Goal: Task Accomplishment & Management: Use online tool/utility

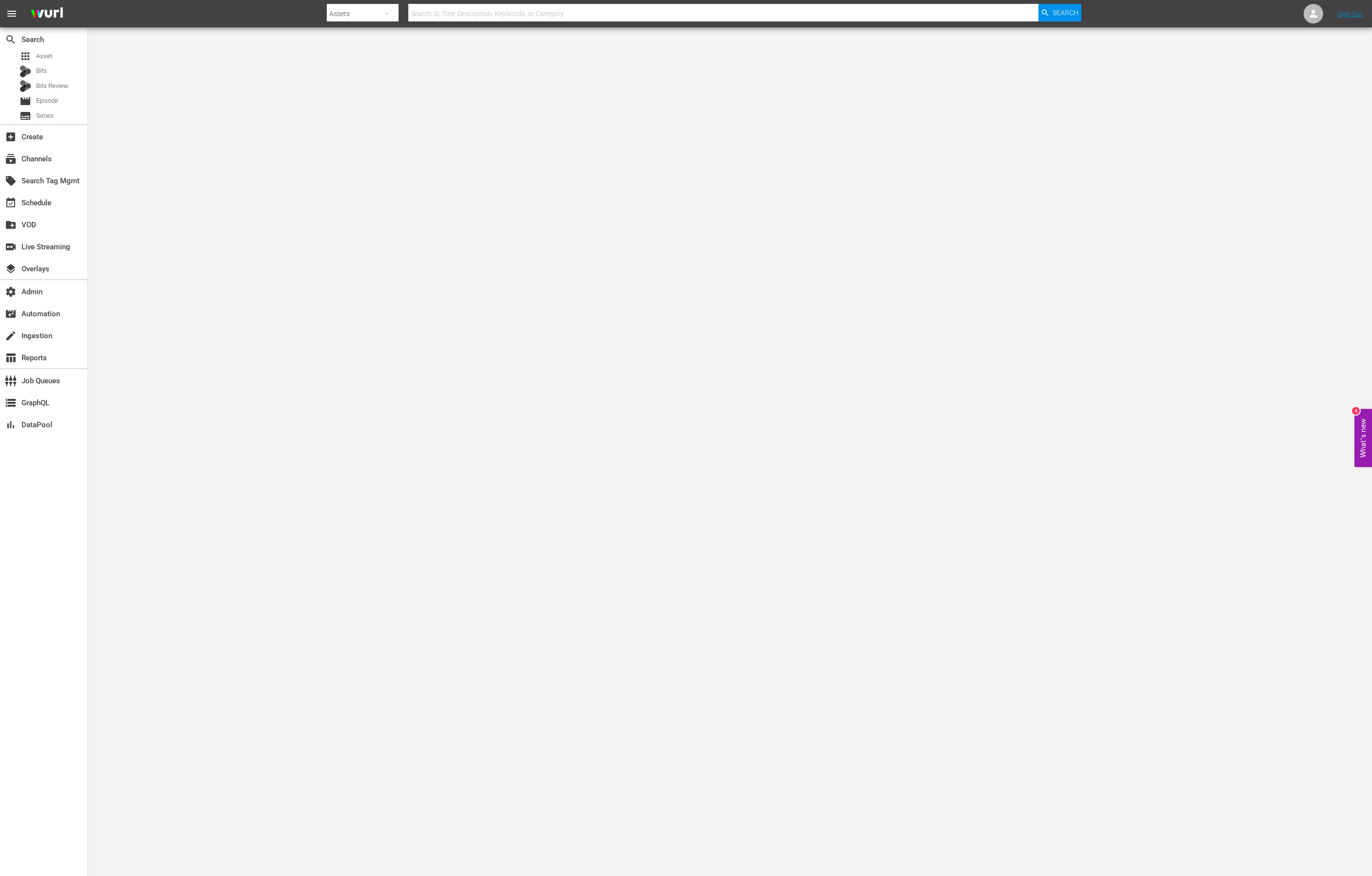
click at [453, 9] on input "text" at bounding box center [724, 13] width 630 height 24
paste input "41971"
type input "41971"
click at [1065, 9] on span "Search" at bounding box center [1066, 13] width 26 height 17
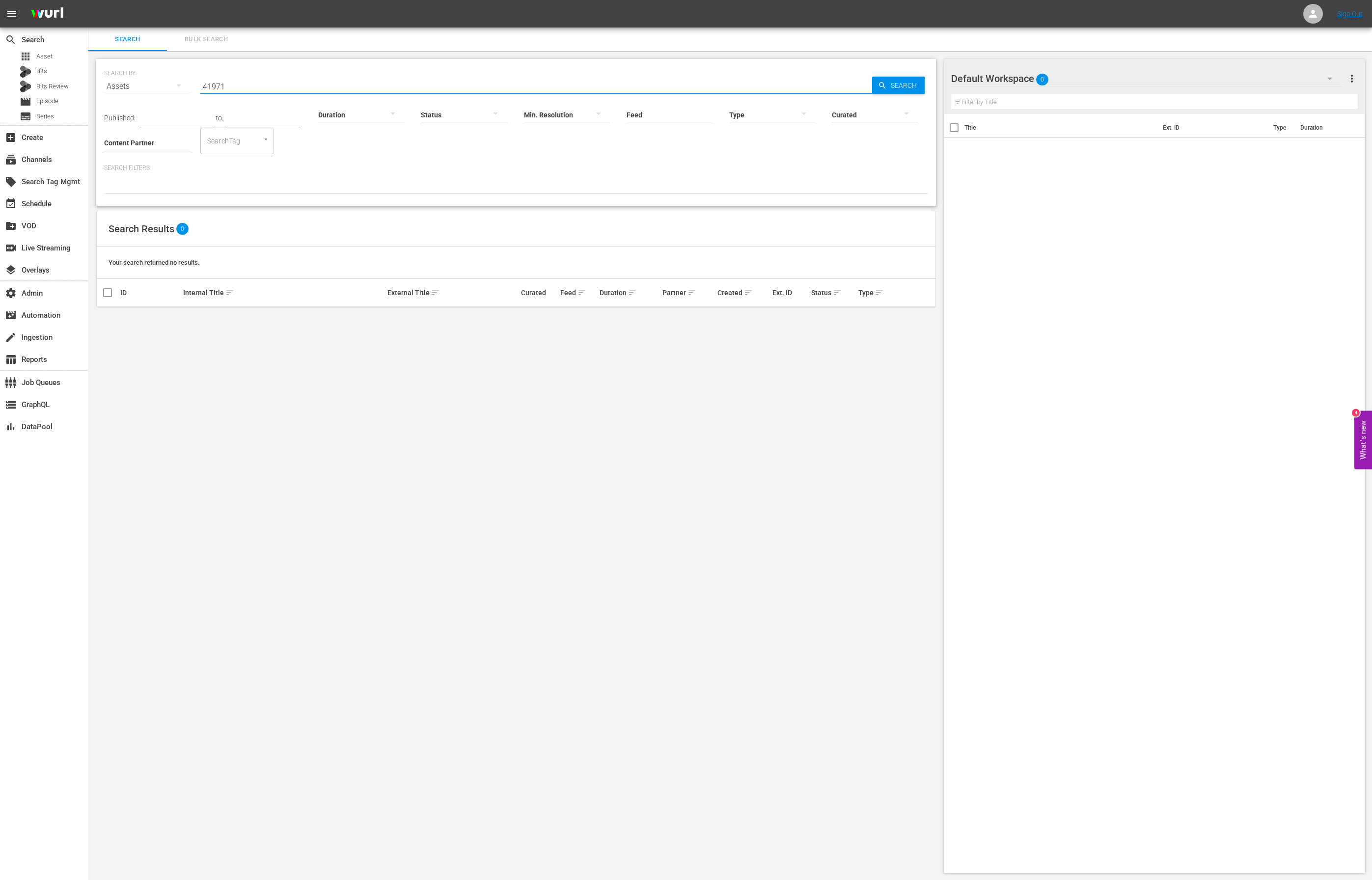
click at [245, 84] on input "41971" at bounding box center [536, 86] width 672 height 24
click at [890, 86] on span "Search" at bounding box center [906, 85] width 38 height 17
click at [215, 85] on input "419716" at bounding box center [536, 86] width 672 height 24
click at [214, 85] on input "419716" at bounding box center [536, 86] width 672 height 24
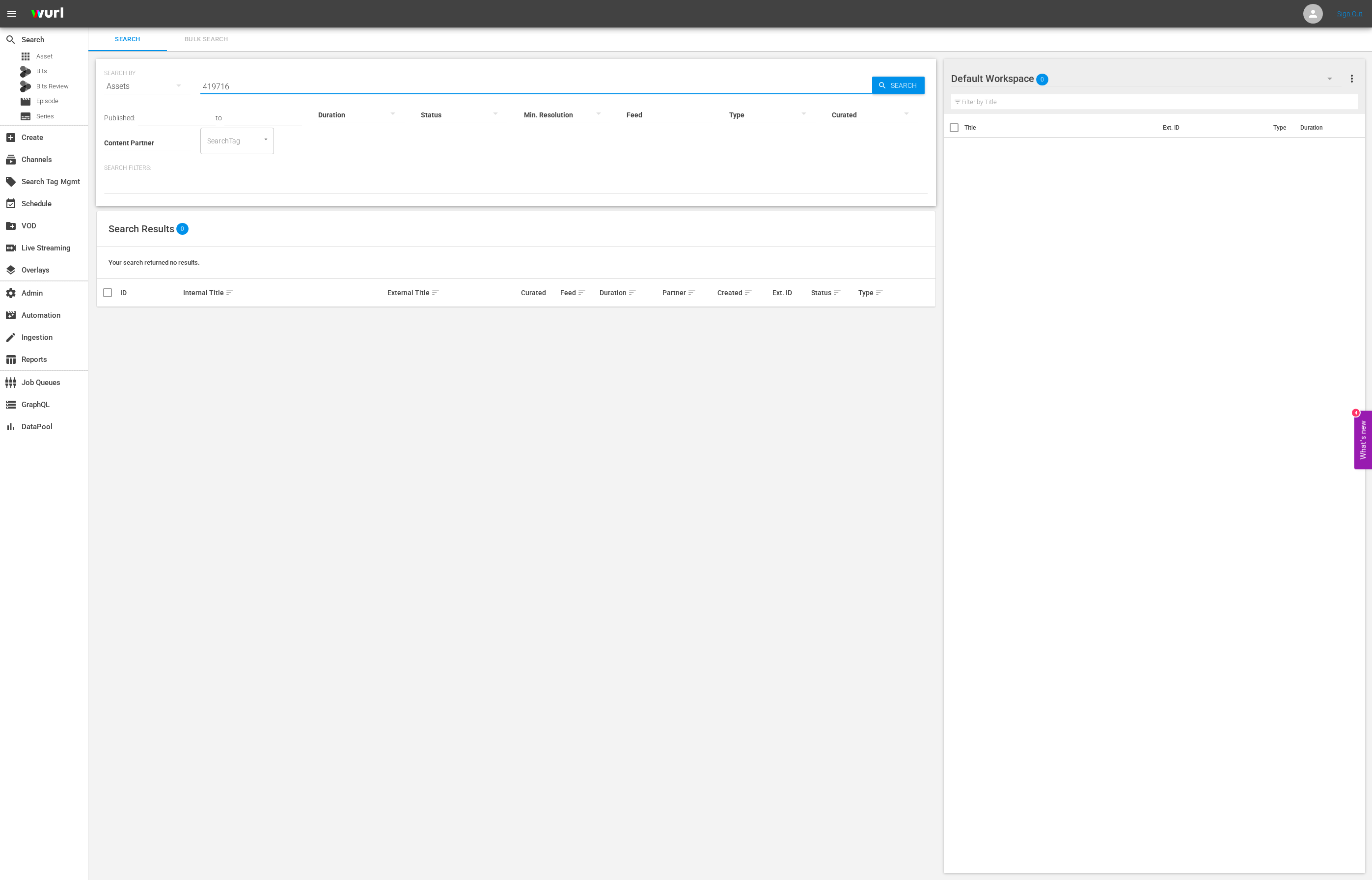
paste input "129602178"
type input "129602178"
click at [882, 89] on icon "button" at bounding box center [882, 85] width 9 height 9
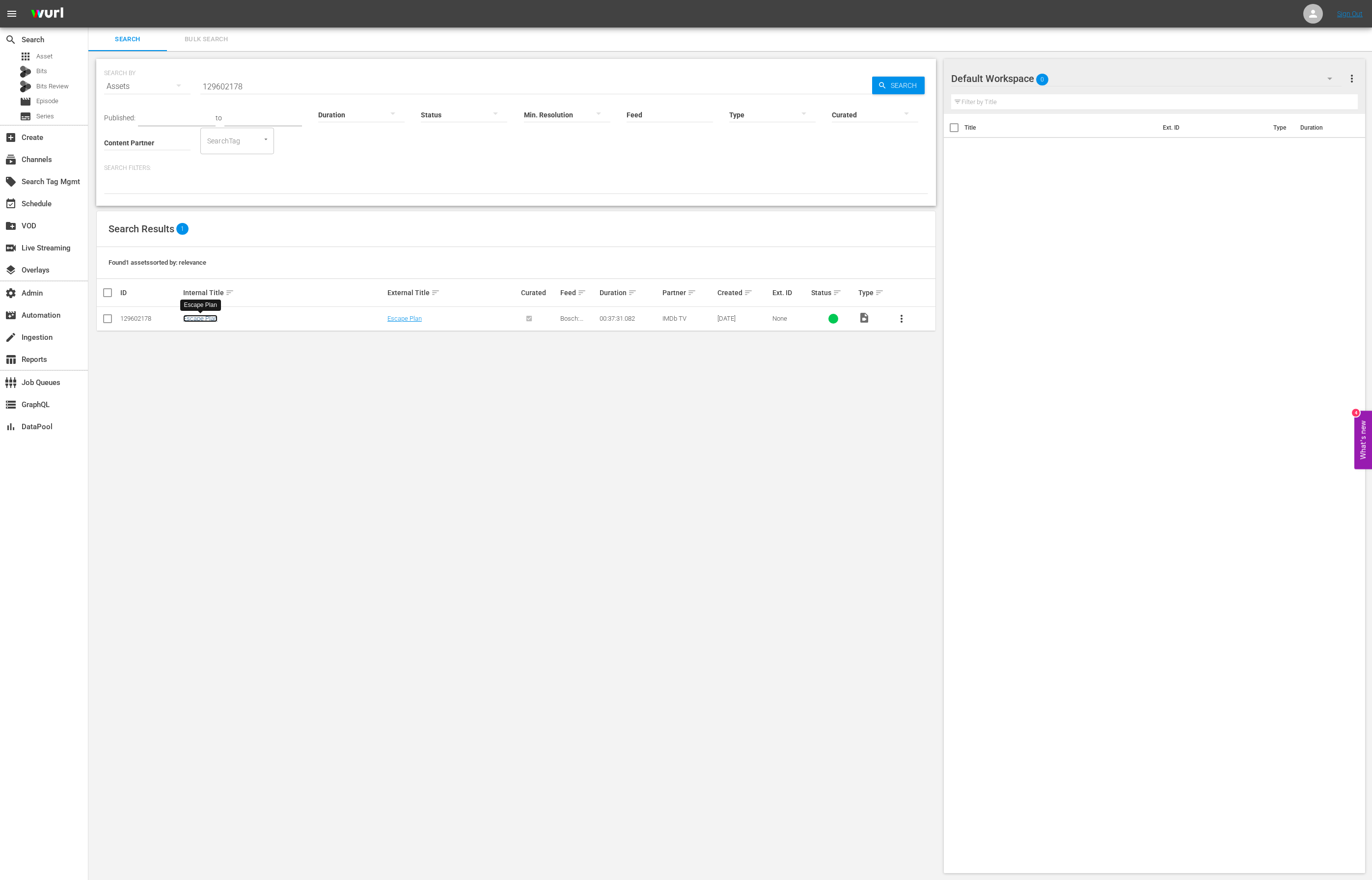
click at [199, 317] on link "Escape Plan" at bounding box center [200, 318] width 34 height 7
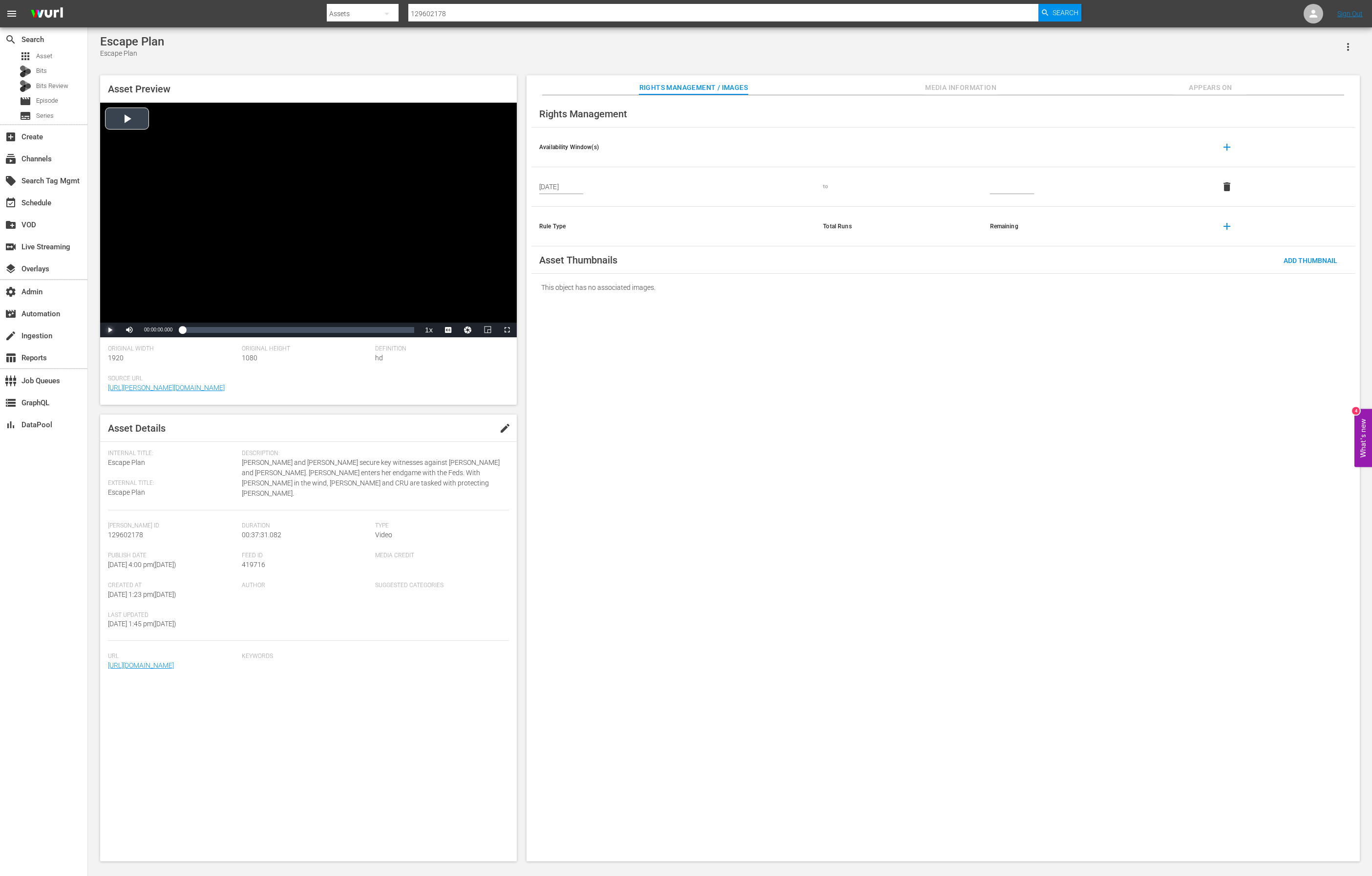
drag, startPoint x: 113, startPoint y: 331, endPoint x: 118, endPoint y: 330, distance: 5.1
click at [110, 330] on span "Video Player" at bounding box center [110, 330] width 0 height 0
click at [254, 326] on div "Loaded : 0.80% 00:11:33.371 00:00:01.492" at bounding box center [298, 330] width 232 height 9
drag, startPoint x: 292, startPoint y: 330, endPoint x: 310, endPoint y: 332, distance: 18.1
click at [293, 330] on div "Loaded : 31.21% 00:17:51.041 00:11:32.405" at bounding box center [298, 330] width 232 height 9
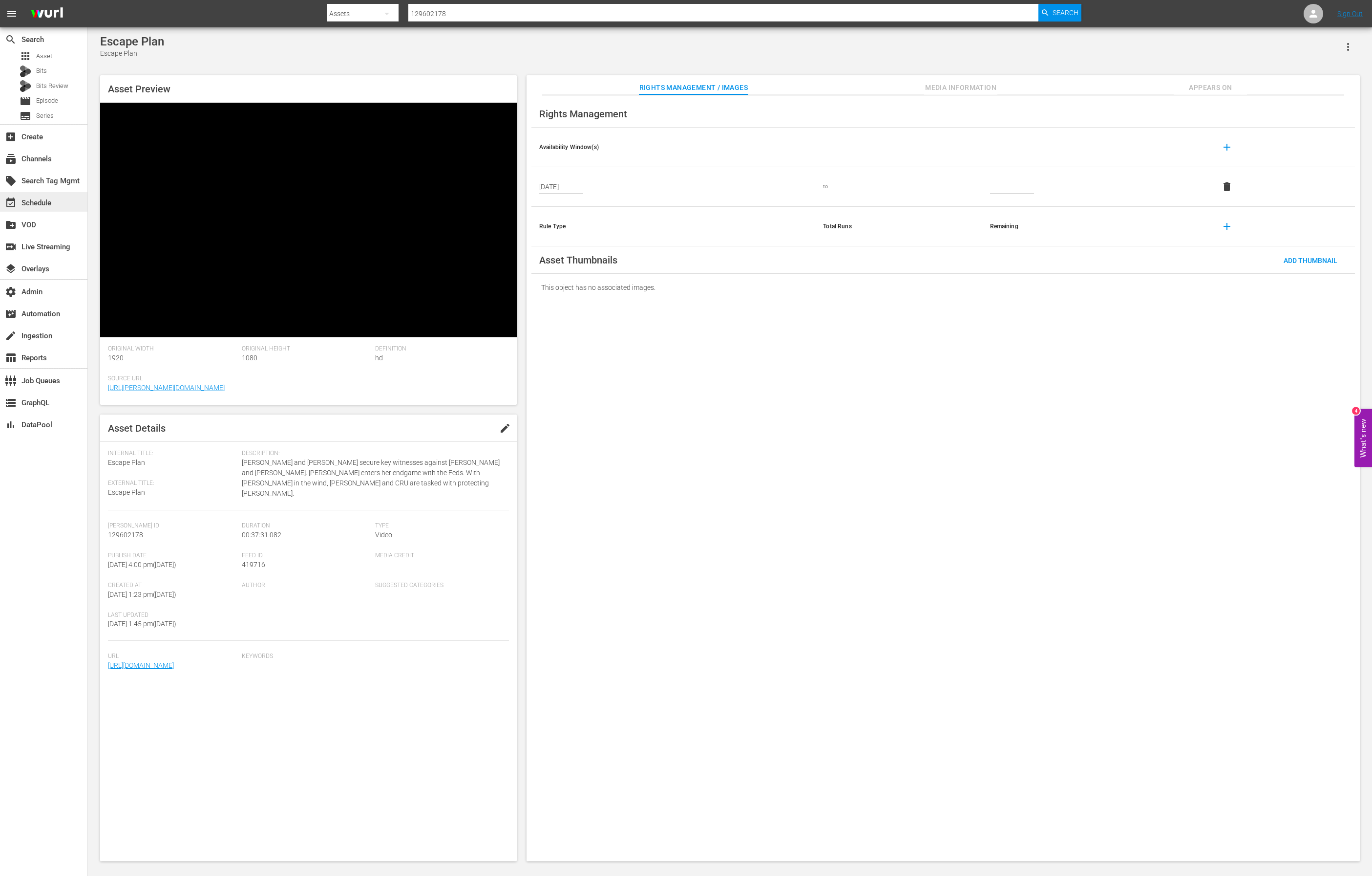
click at [28, 206] on div "event_available Schedule" at bounding box center [27, 201] width 54 height 9
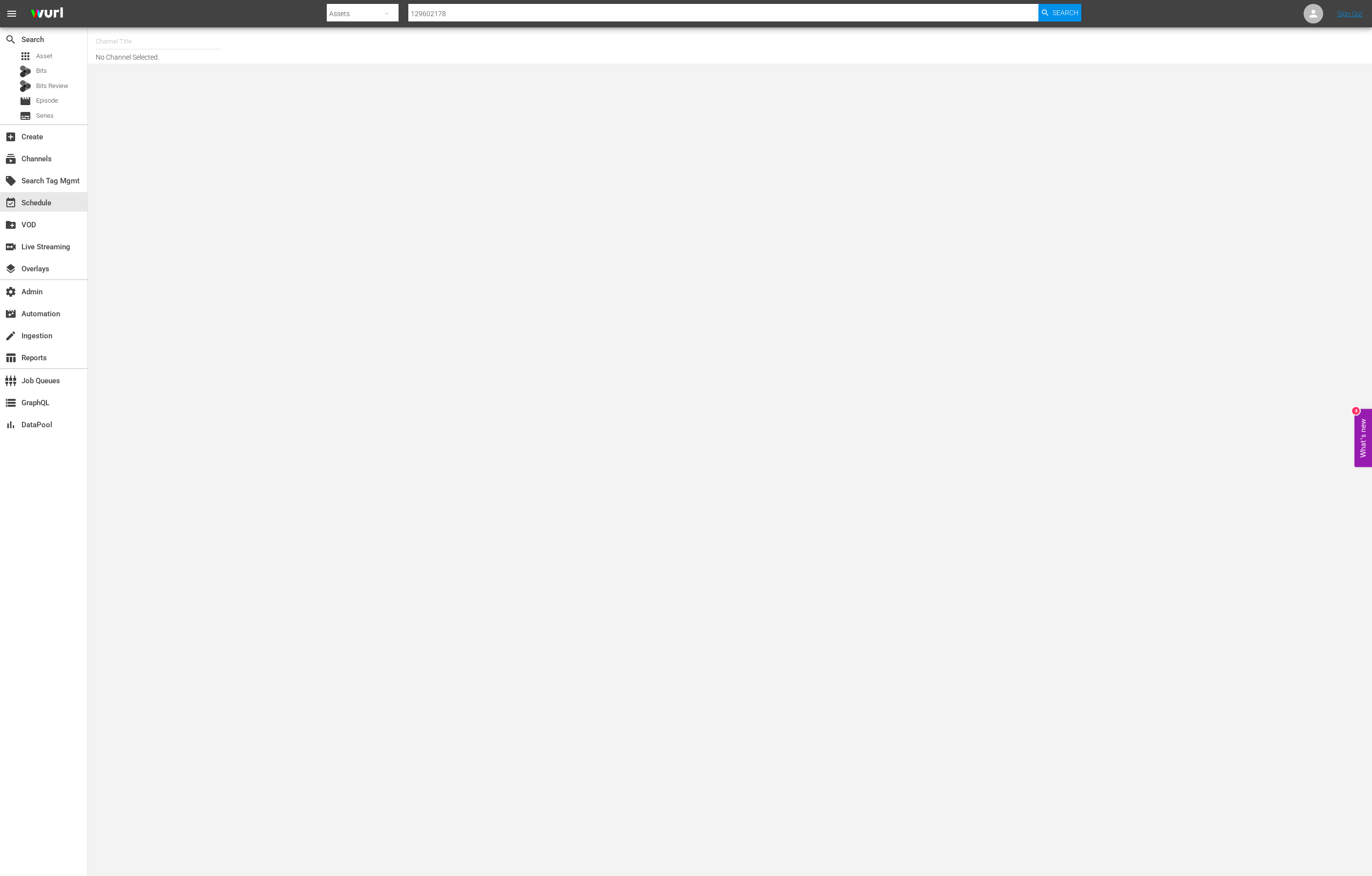
click at [128, 46] on input "text" at bounding box center [158, 42] width 125 height 24
click at [110, 66] on div "Bosch (1121 - imdbtv_bosch_1)" at bounding box center [230, 69] width 253 height 24
type input "Bosch (1121 - imdbtv_bosch_1)"
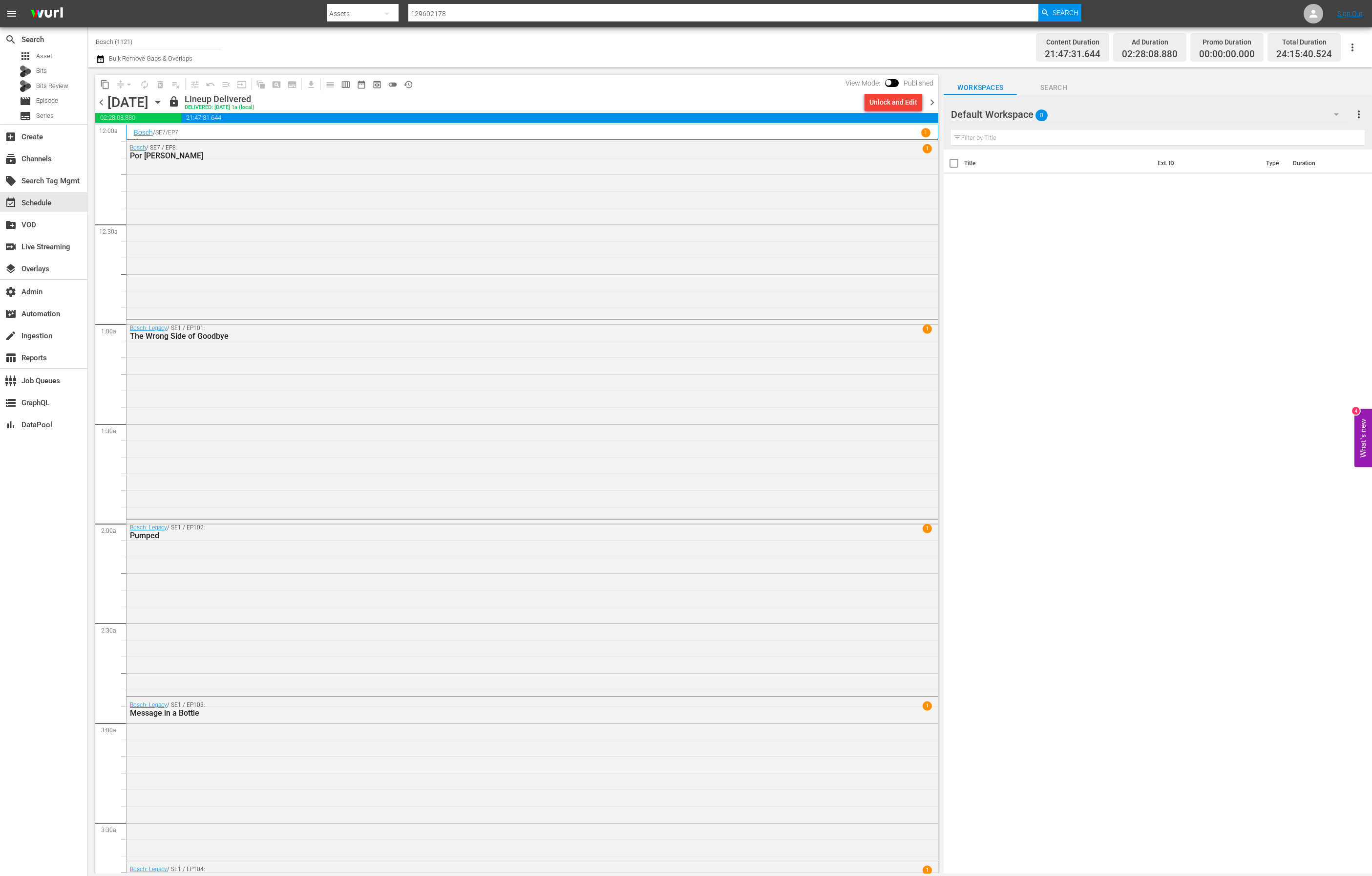
click at [163, 99] on icon "button" at bounding box center [158, 102] width 11 height 11
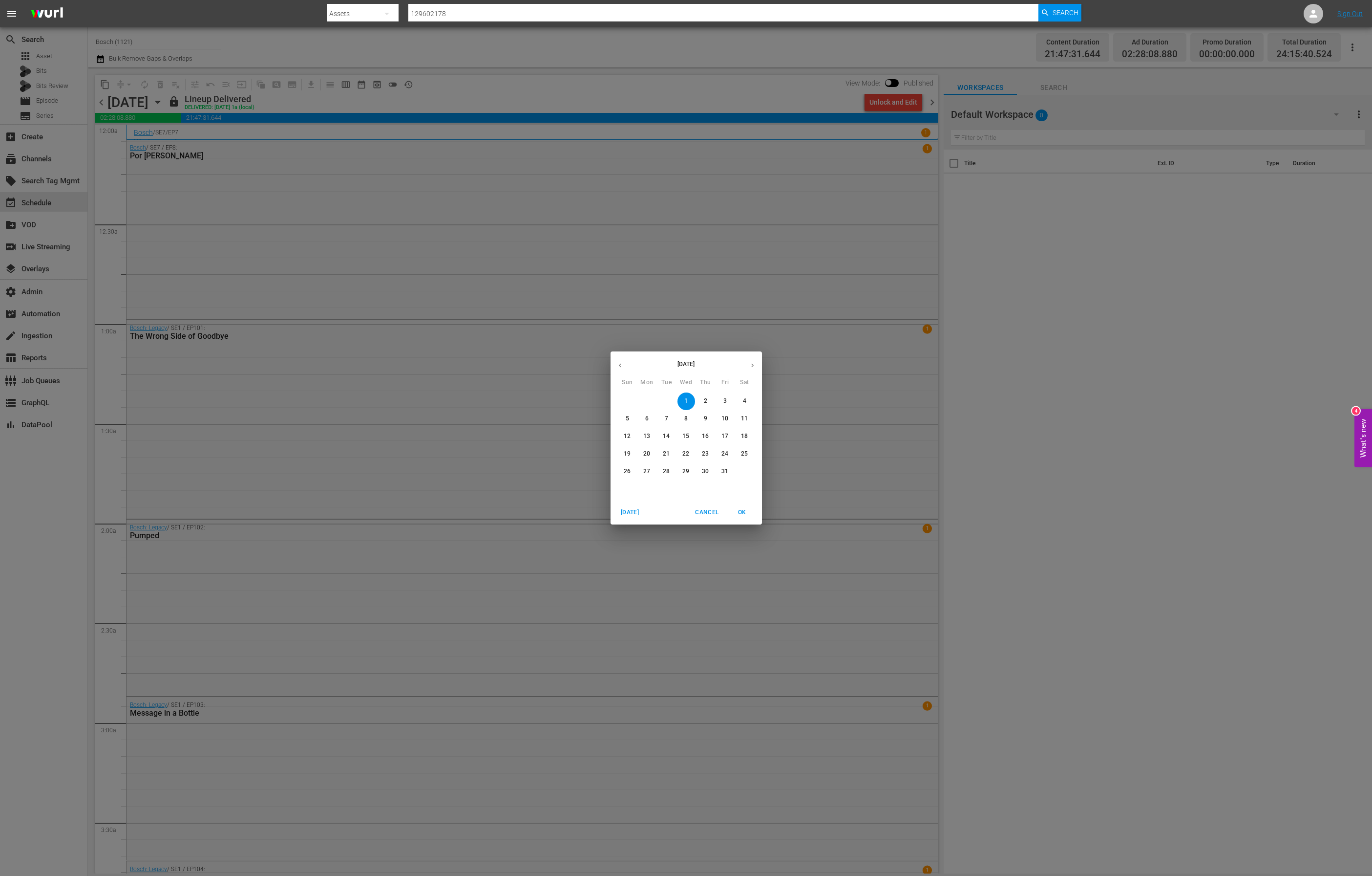
click at [622, 369] on button "button" at bounding box center [620, 366] width 19 height 19
click at [708, 438] on p "18" at bounding box center [705, 436] width 7 height 9
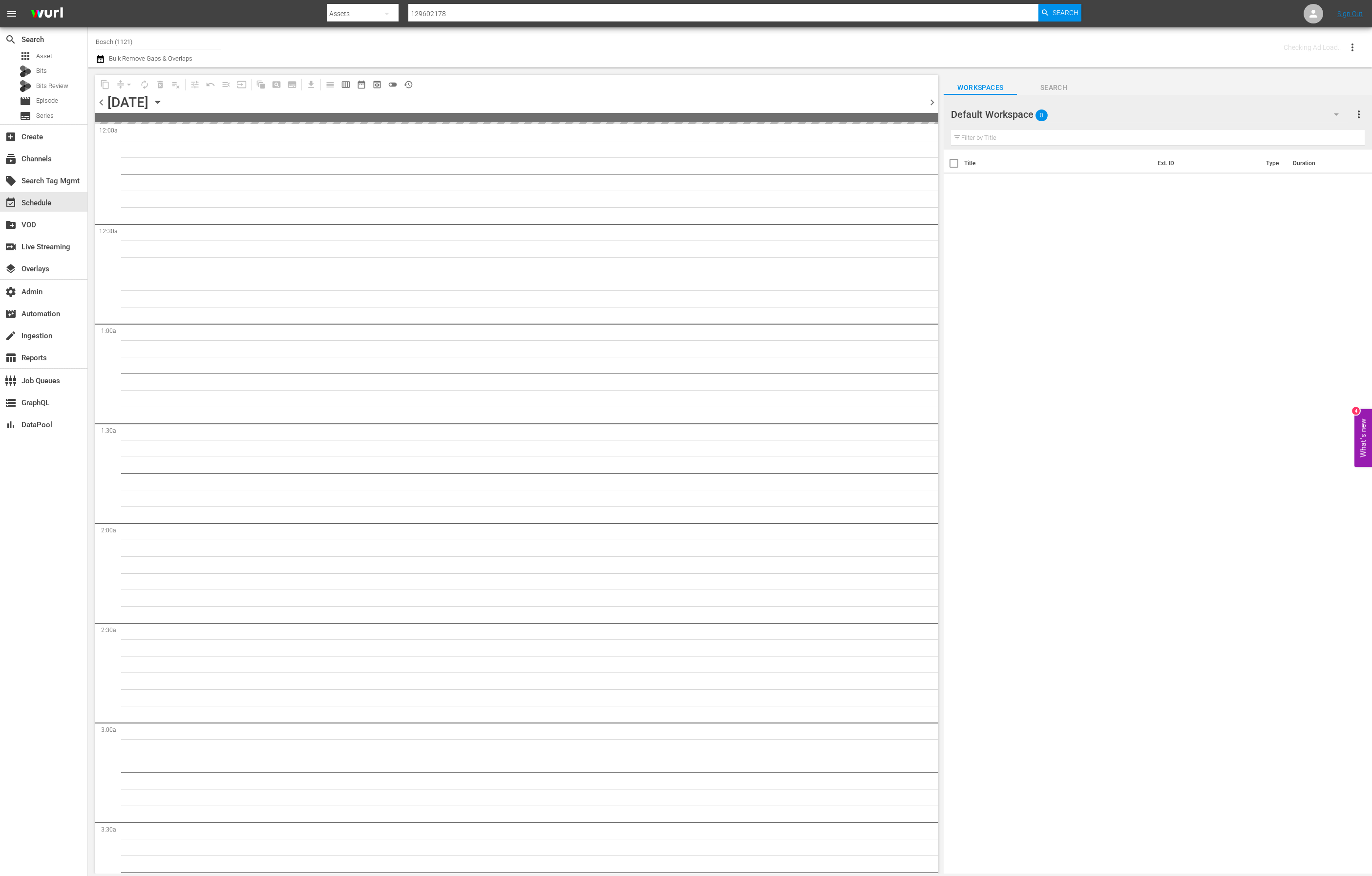
click at [914, 438] on div "12 13 14 15 16 17 18" at bounding box center [989, 436] width 151 height 17
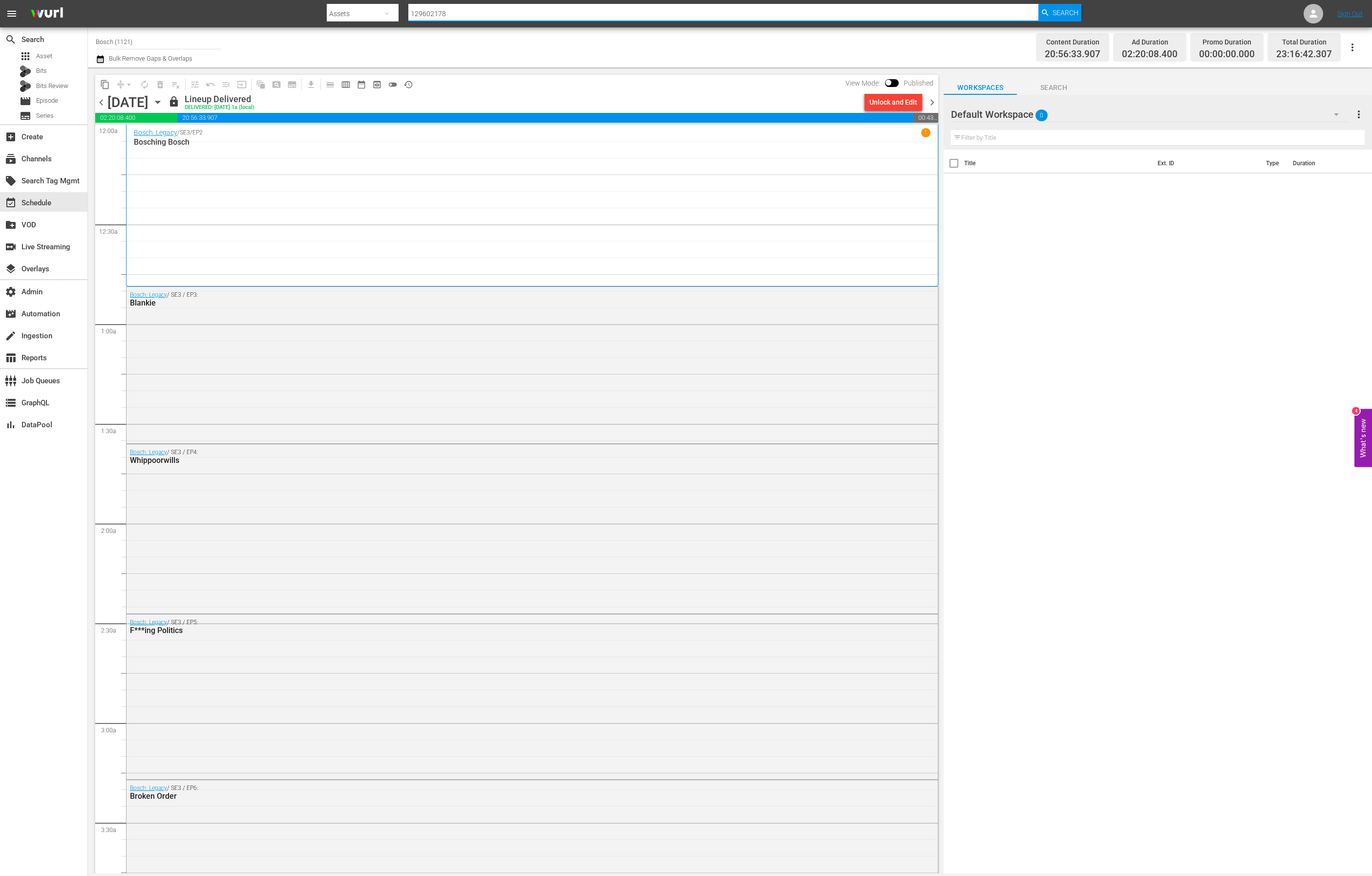
click at [443, 17] on input "129602178" at bounding box center [724, 13] width 630 height 24
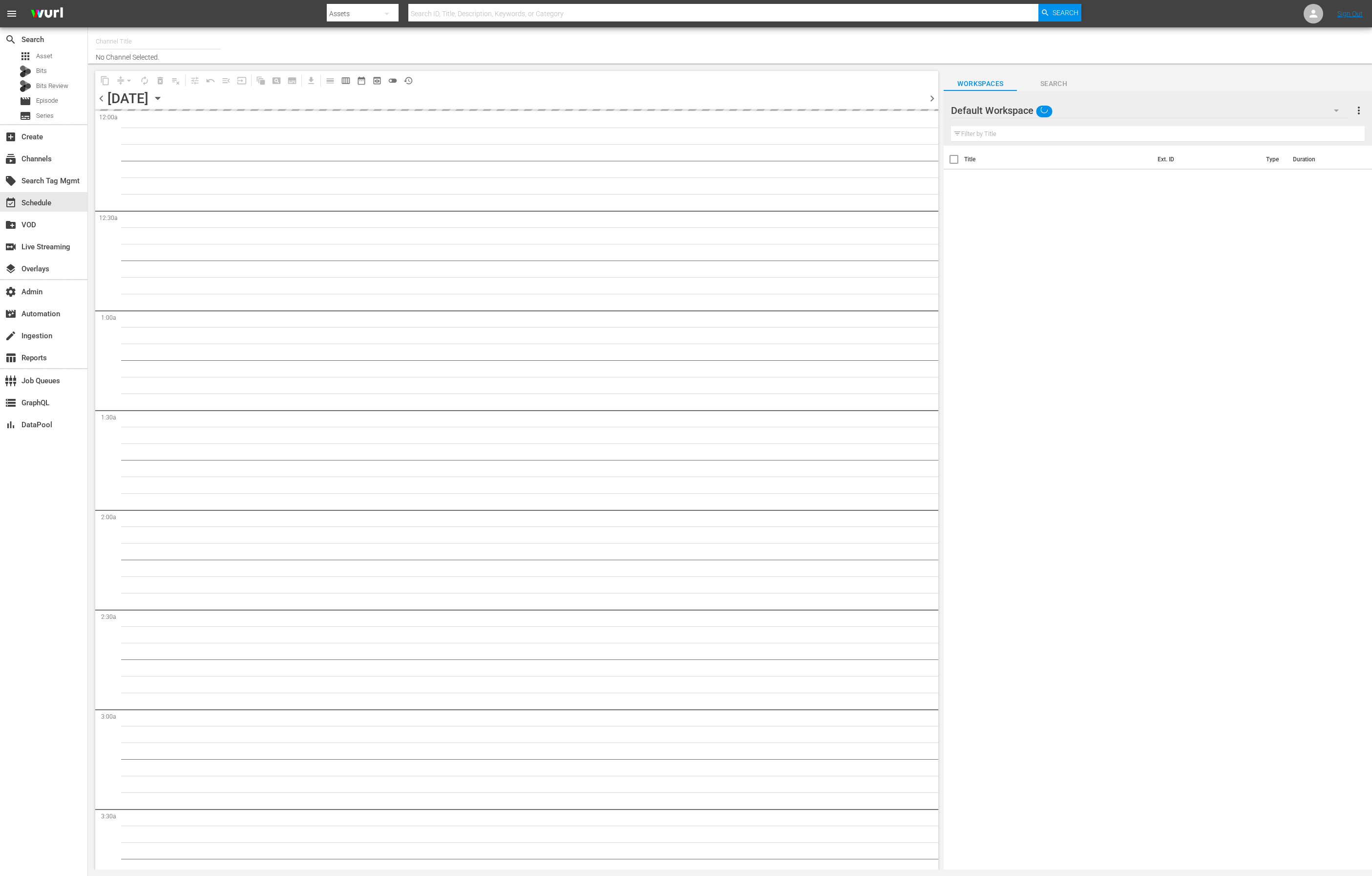
type input "Bosch (1121)"
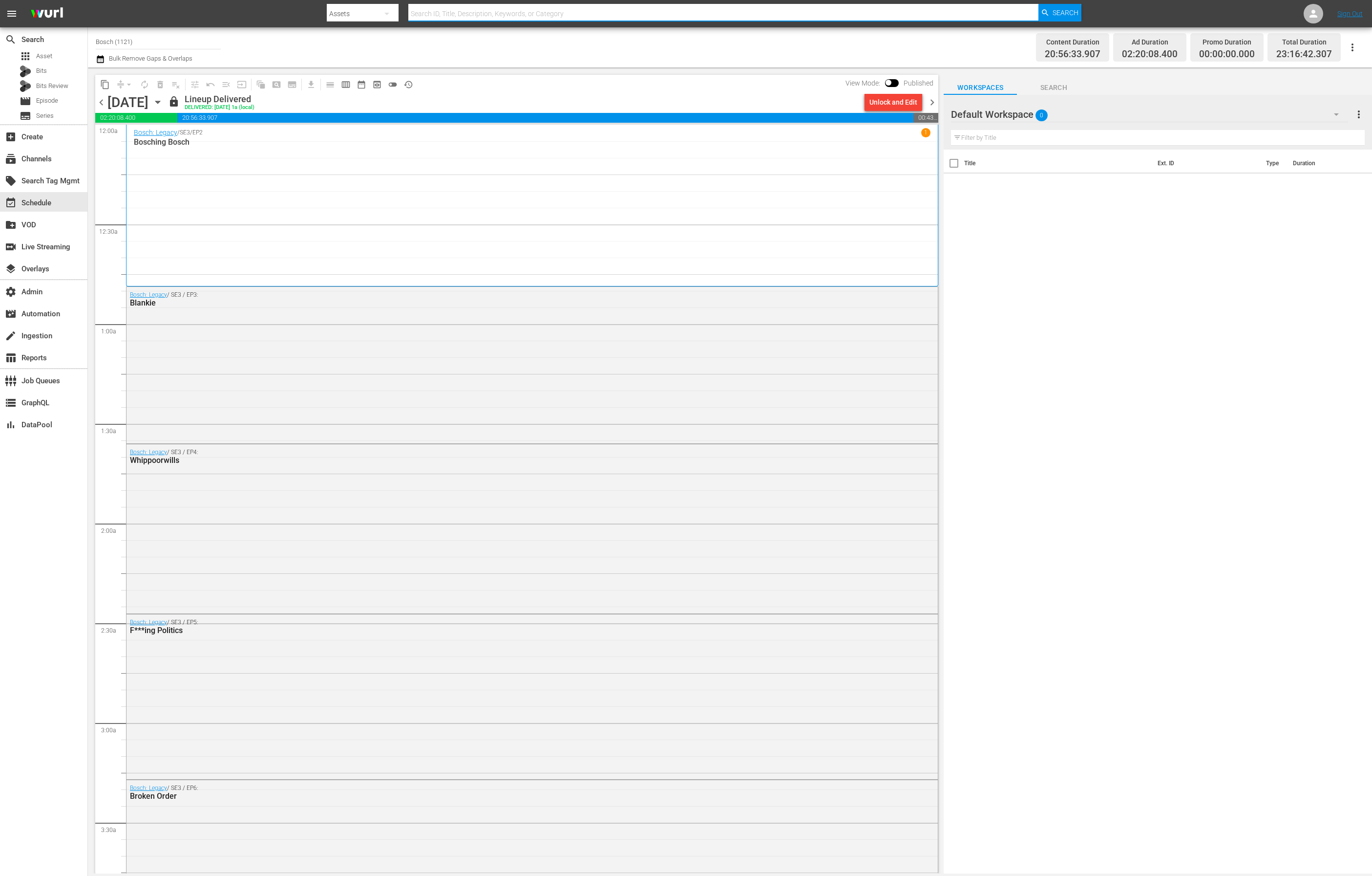
click at [528, 16] on input "text" at bounding box center [724, 13] width 630 height 24
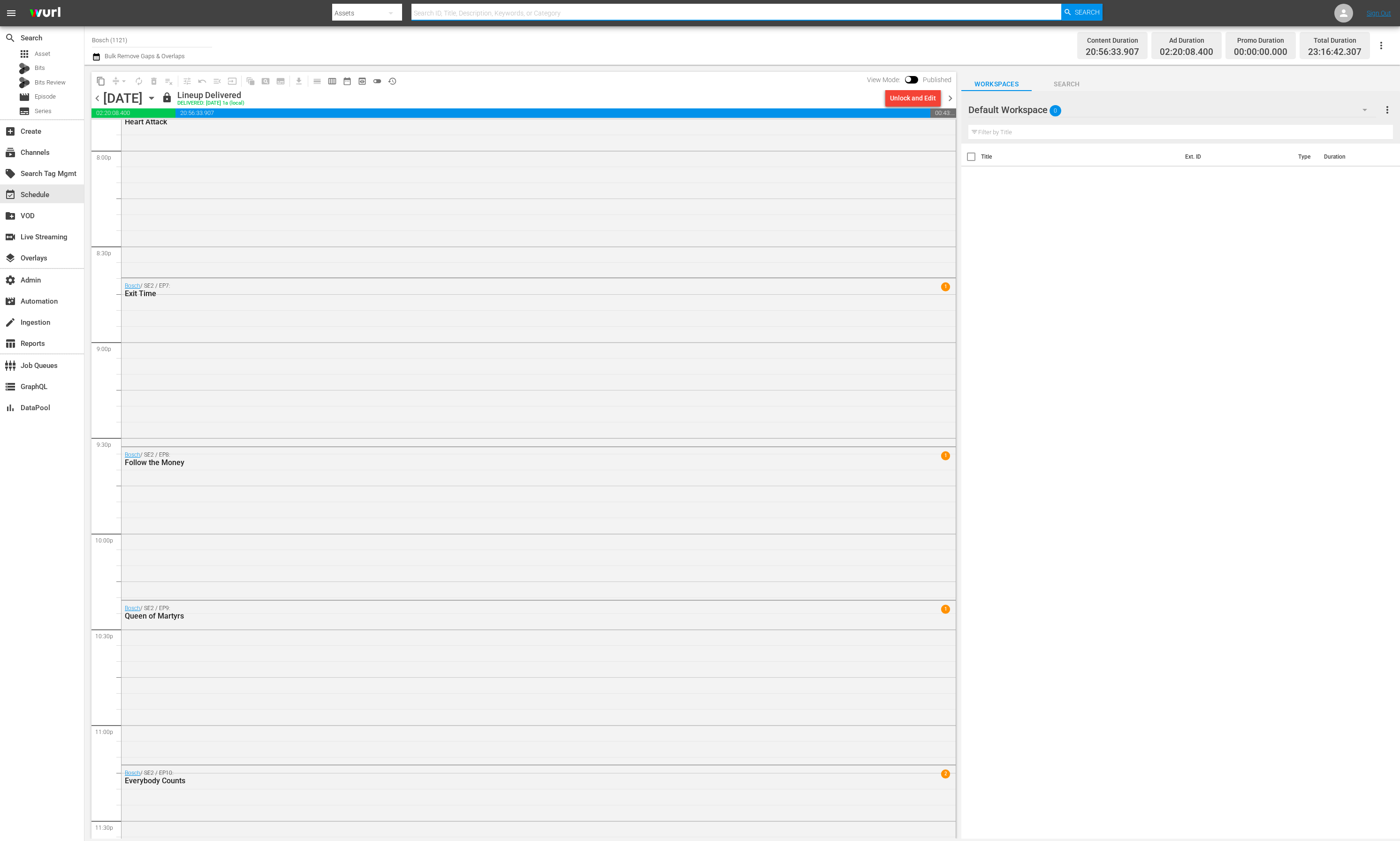
scroll to position [3893, 0]
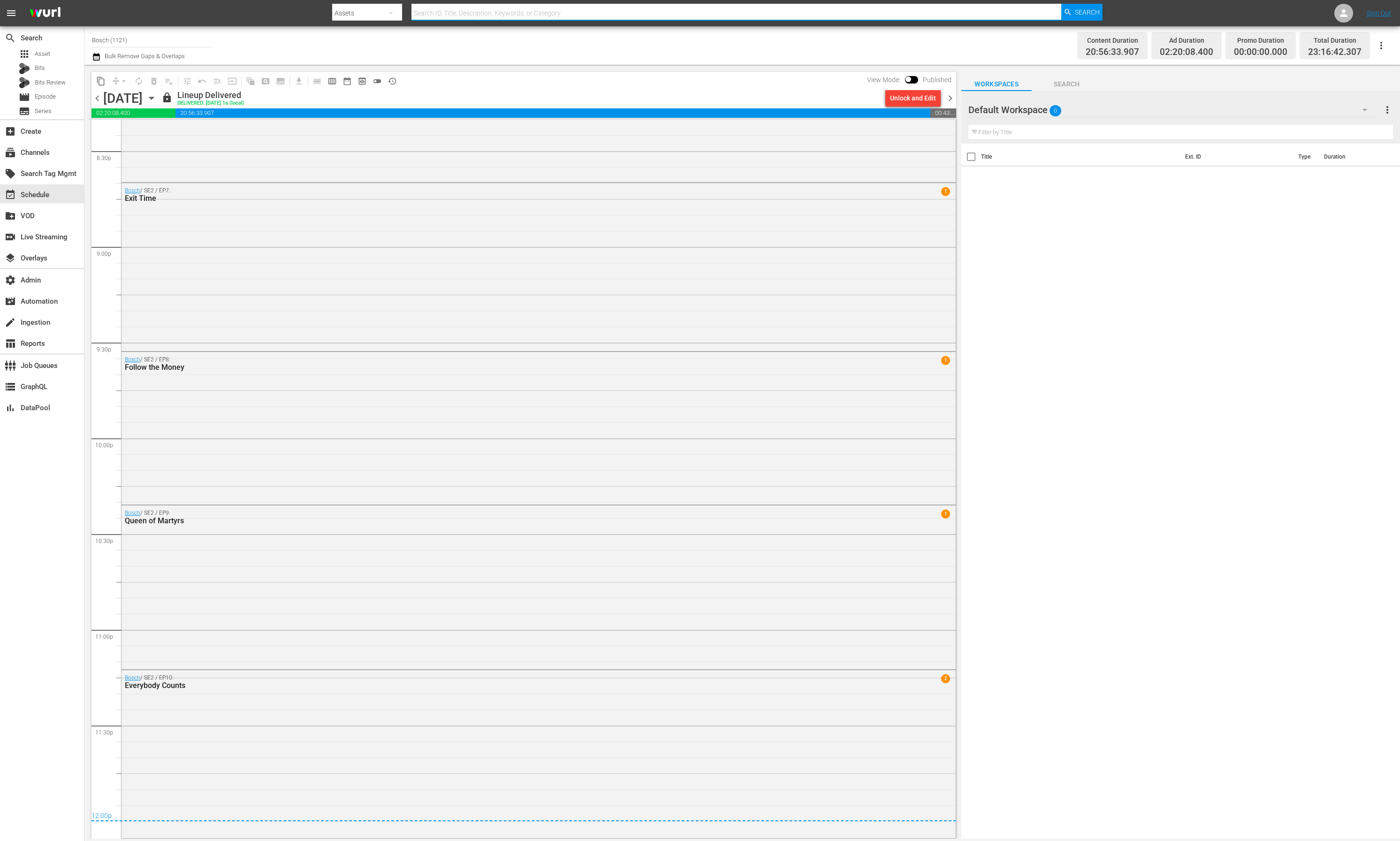
click at [154, 98] on icon "button" at bounding box center [151, 98] width 5 height 2
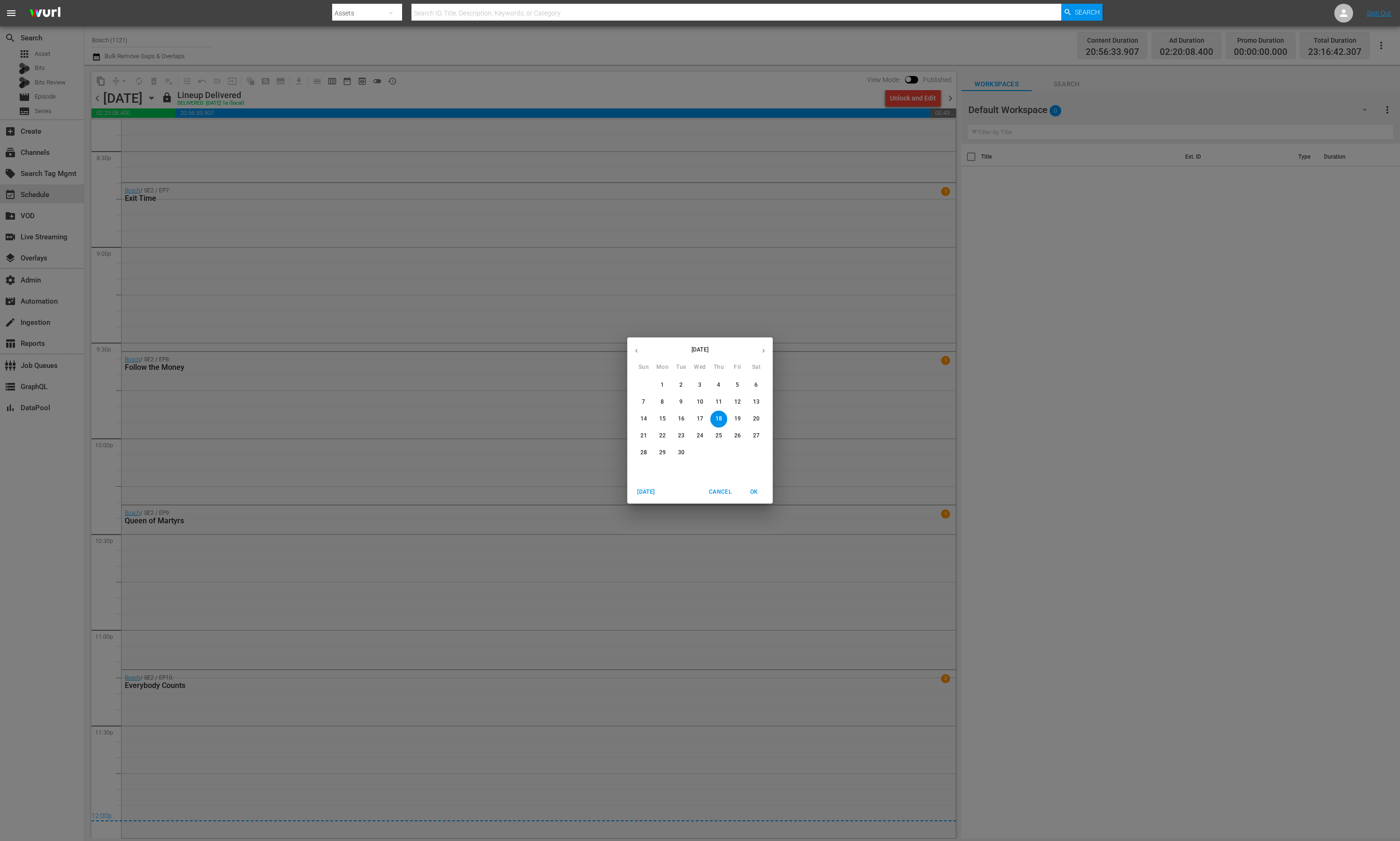
click at [736, 420] on p "19" at bounding box center [737, 418] width 7 height 8
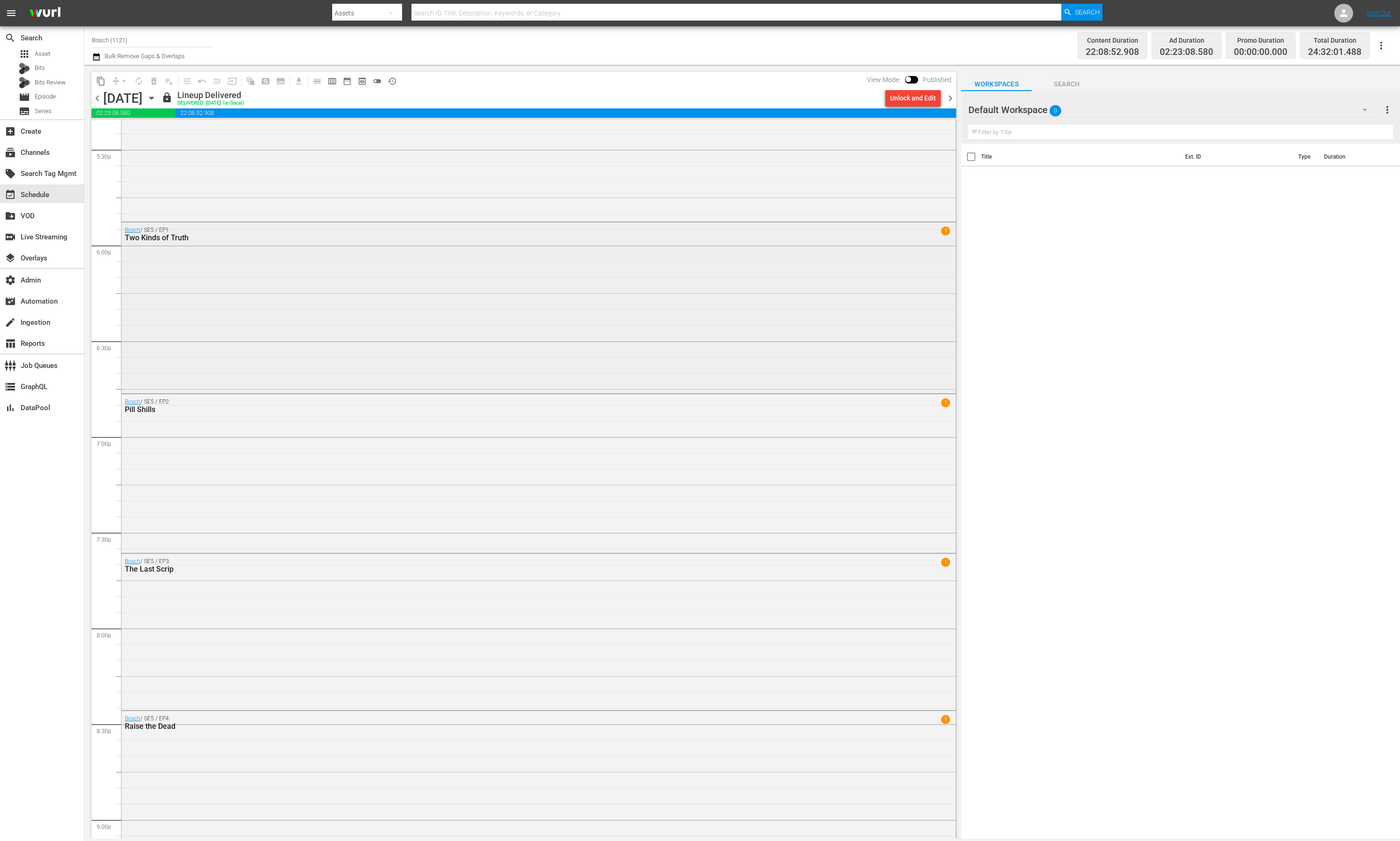
scroll to position [3319, 0]
click at [376, 340] on div "Bosch / SE5 / EP1: Two Kinds of Truth 1" at bounding box center [539, 307] width 834 height 169
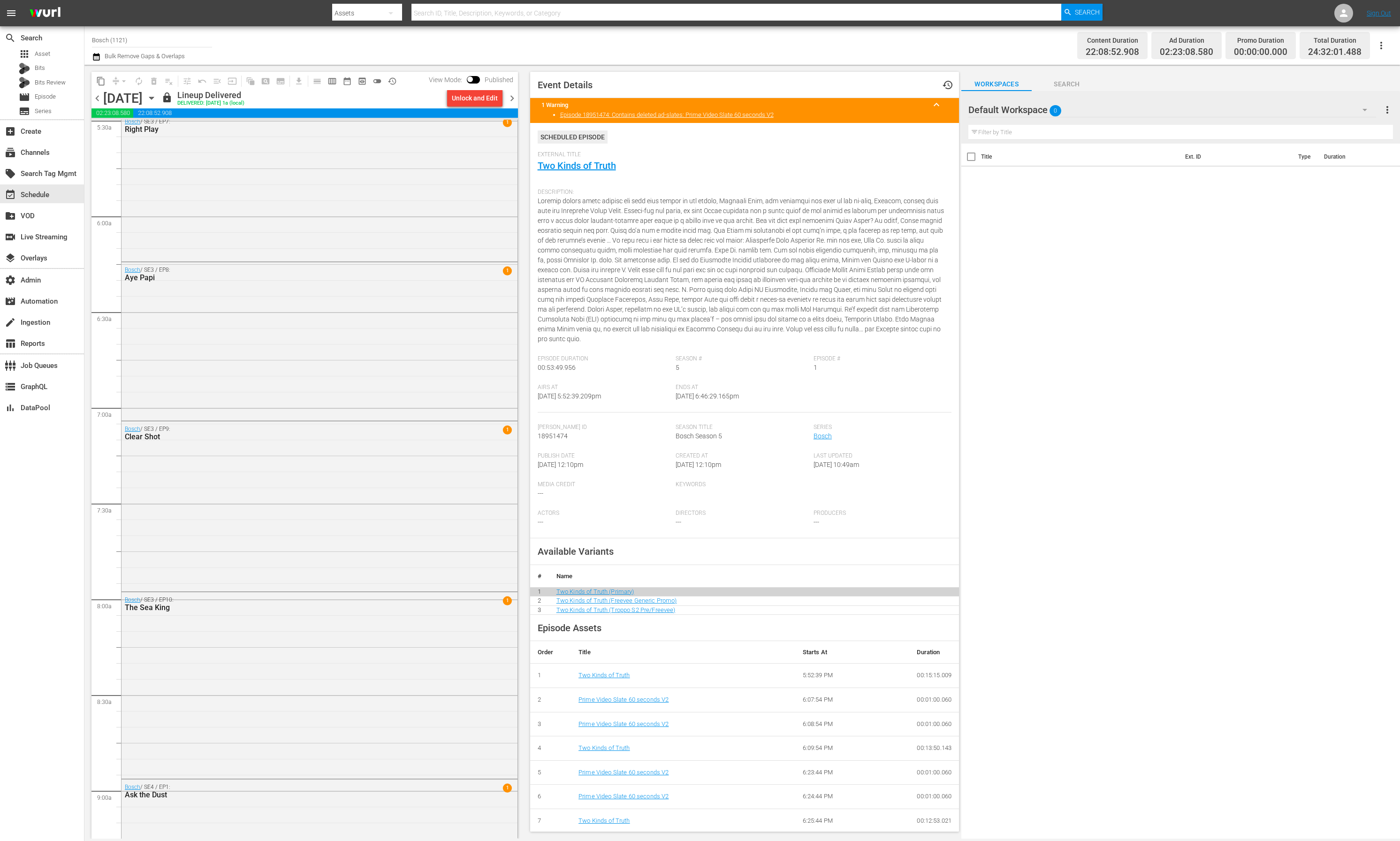
scroll to position [1035, 0]
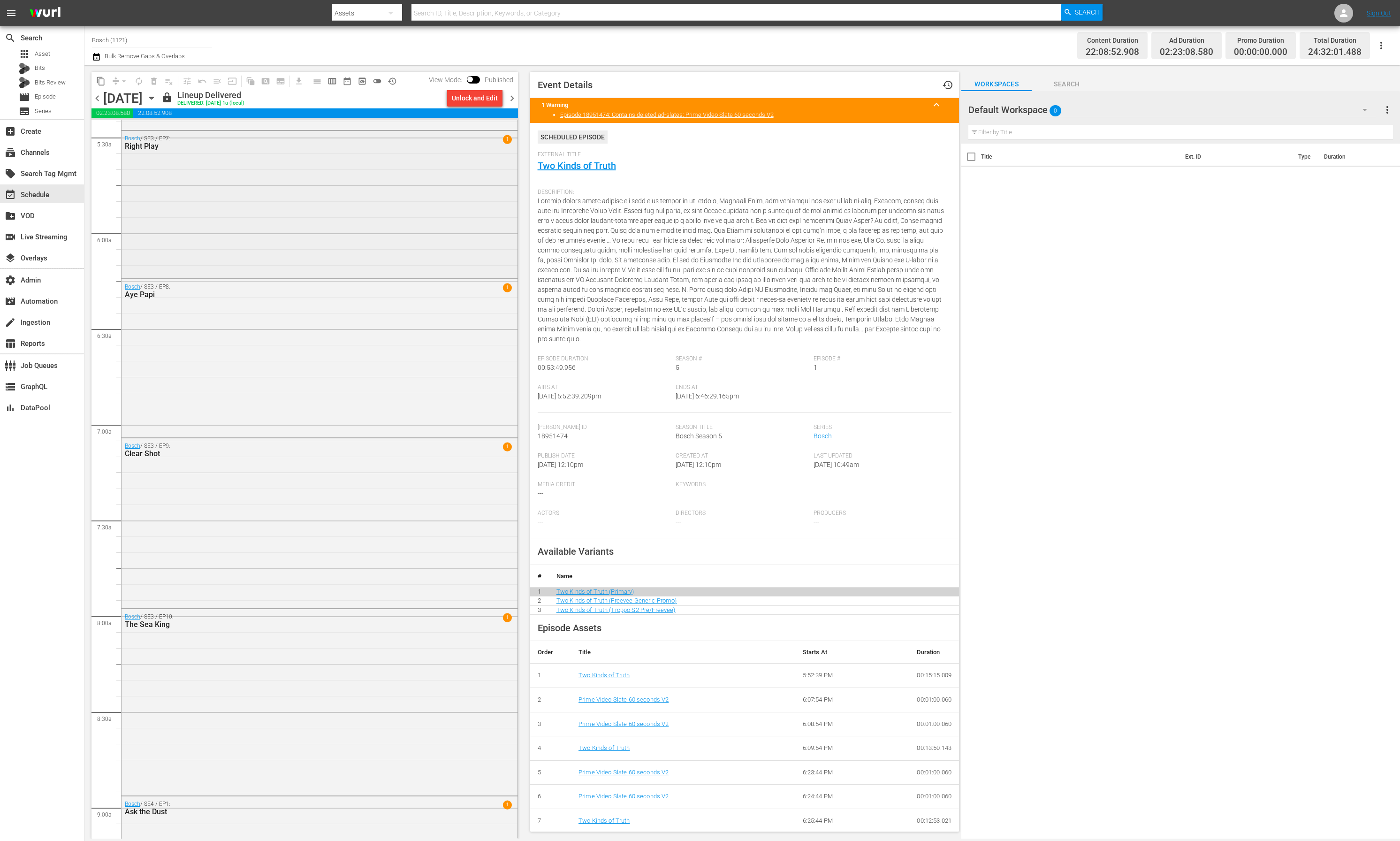
click at [326, 272] on div "Bosch / SE3 / EP7: Right Play 1" at bounding box center [320, 203] width 396 height 145
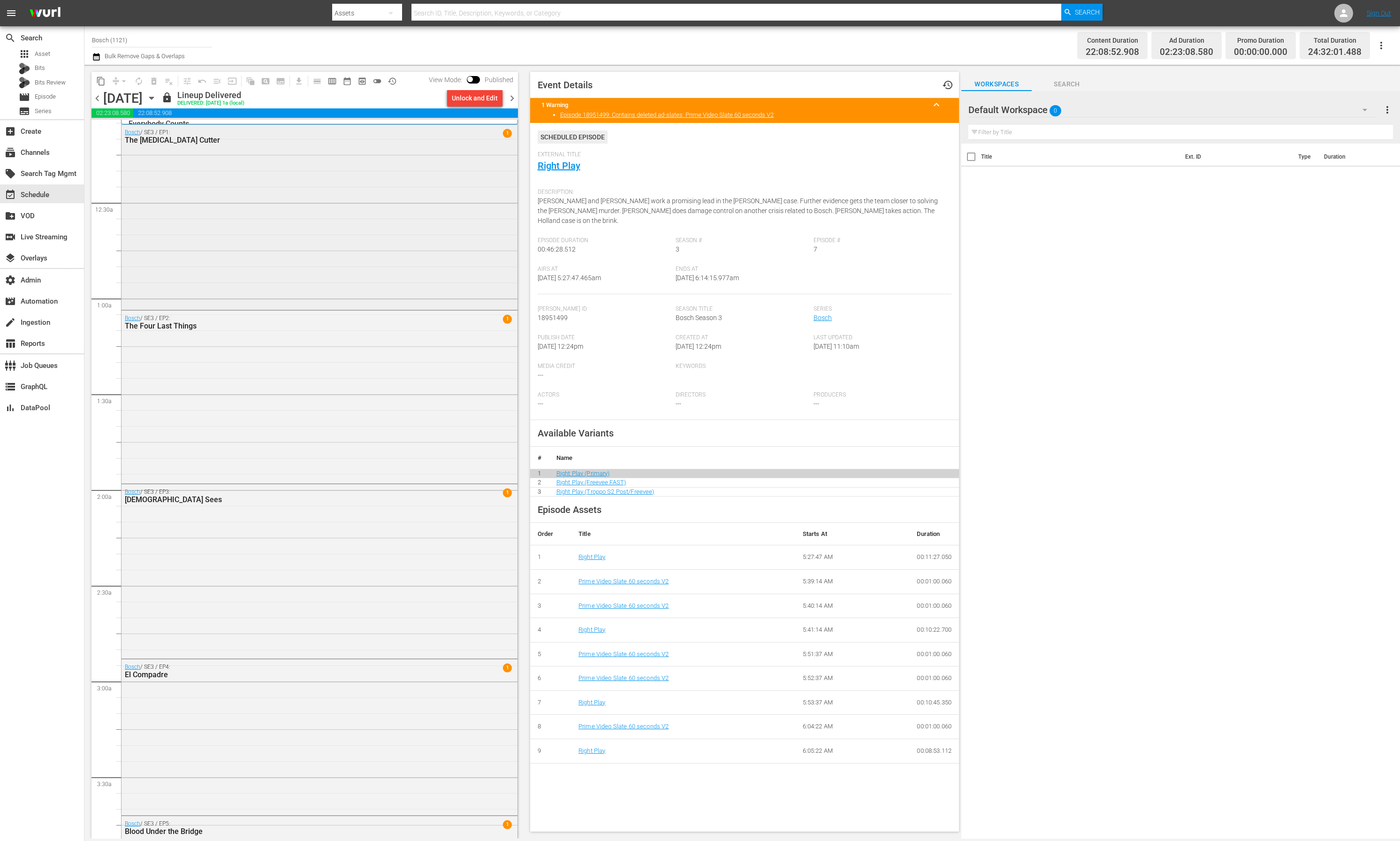
scroll to position [0, 0]
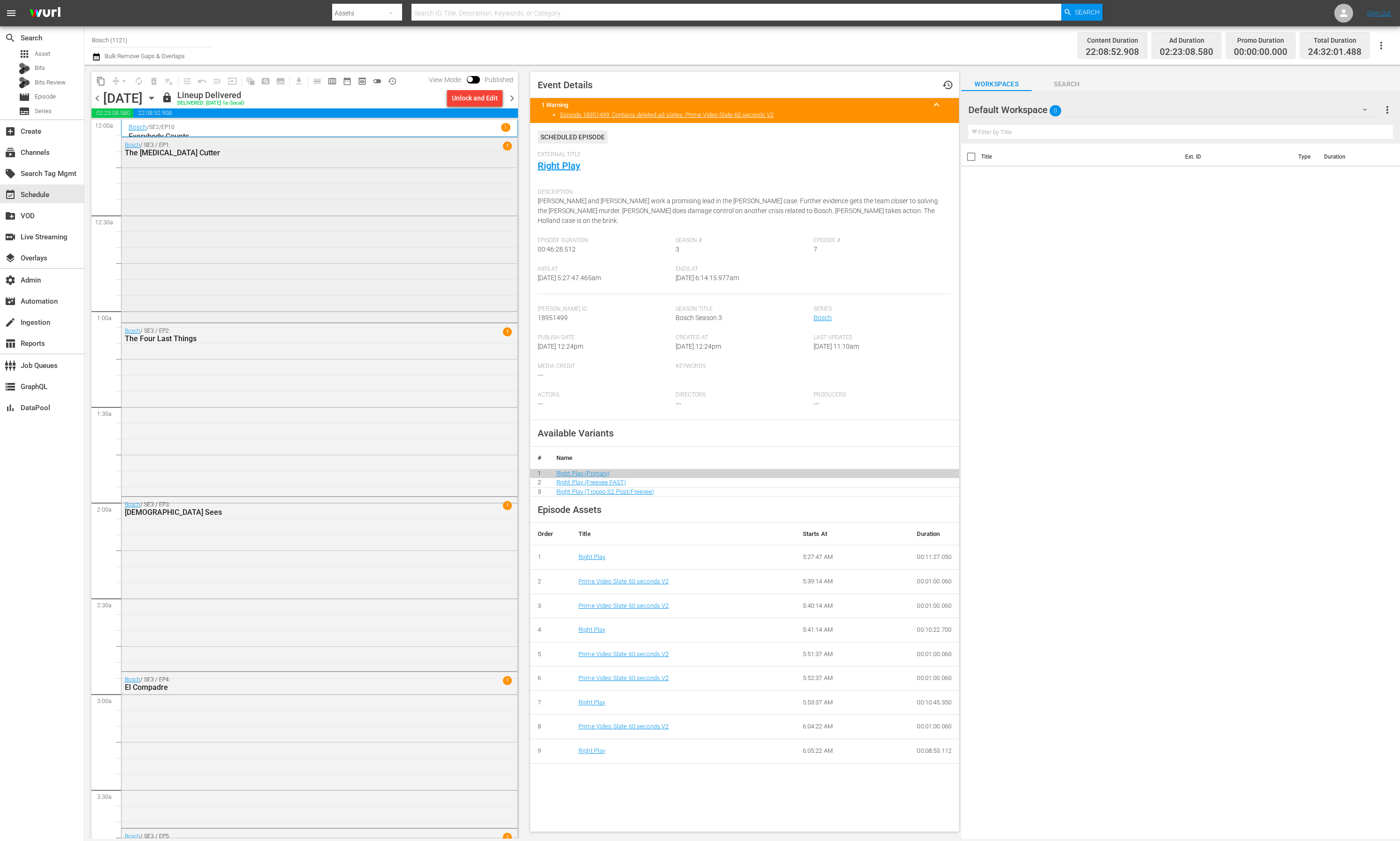
click at [296, 287] on div "Bosch / SE3 / EP1: The Smog Cutter 1" at bounding box center [320, 229] width 396 height 183
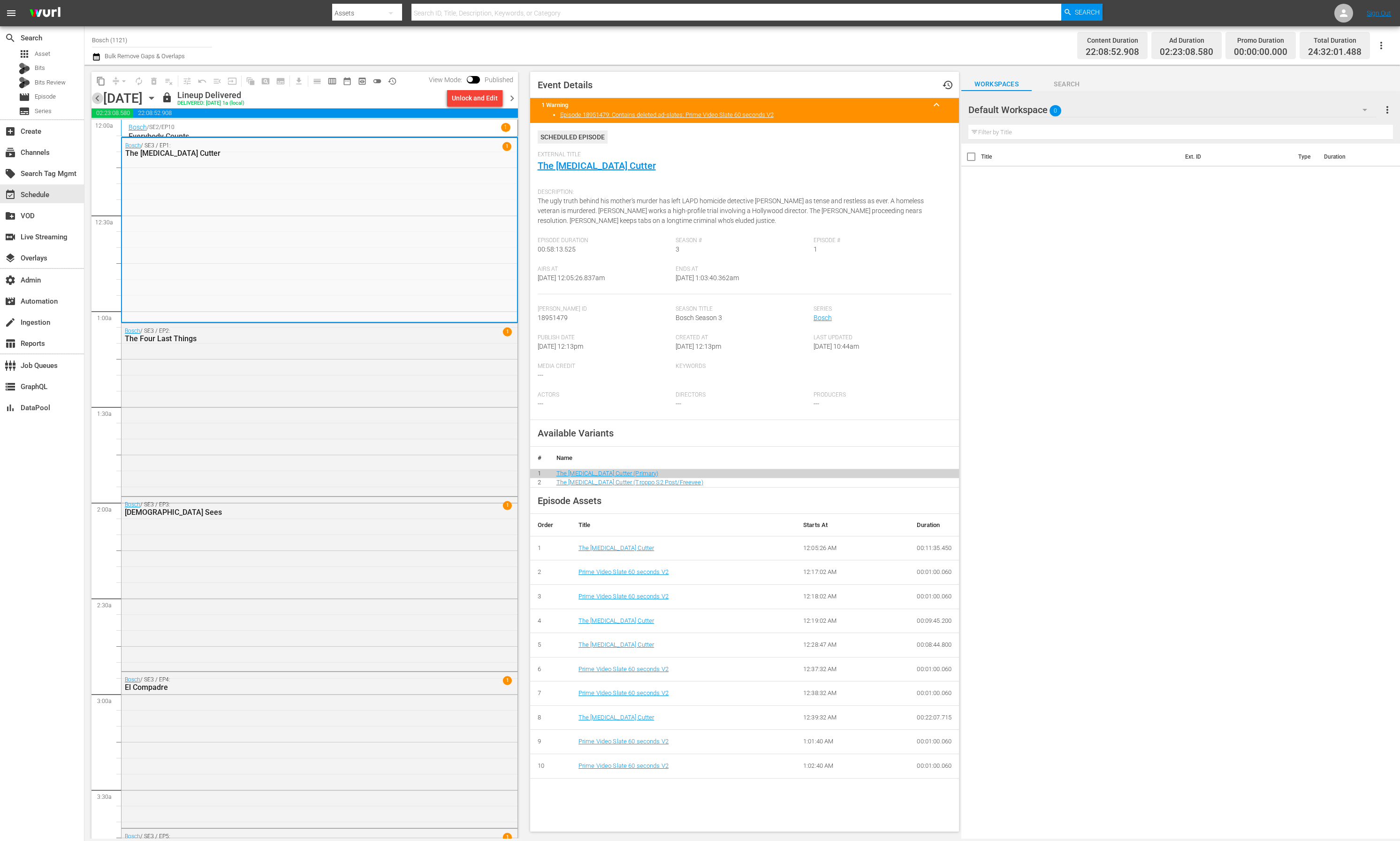
click at [97, 99] on span "chevron_left" at bounding box center [98, 98] width 12 height 12
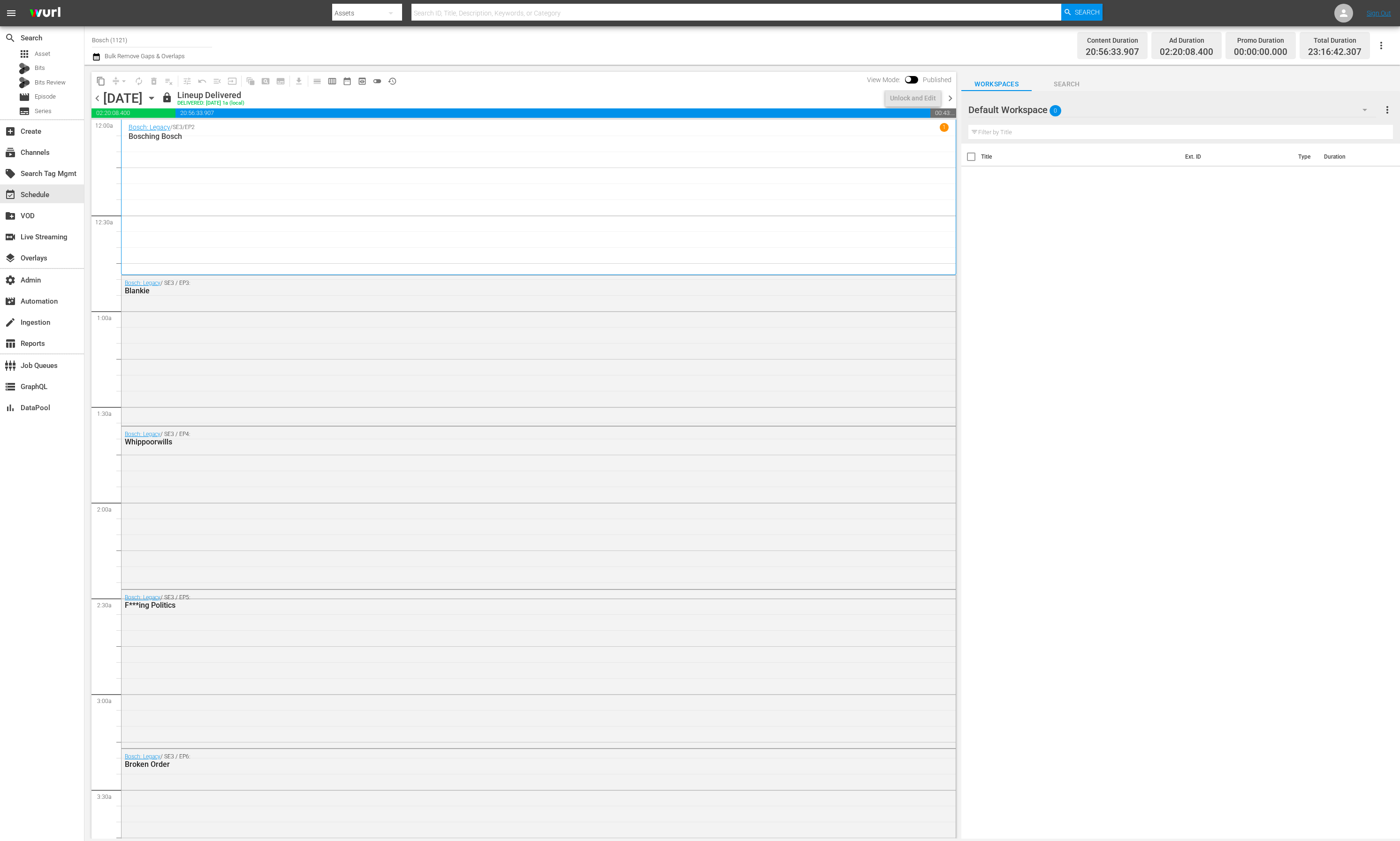
click at [96, 99] on span "chevron_left" at bounding box center [98, 98] width 12 height 12
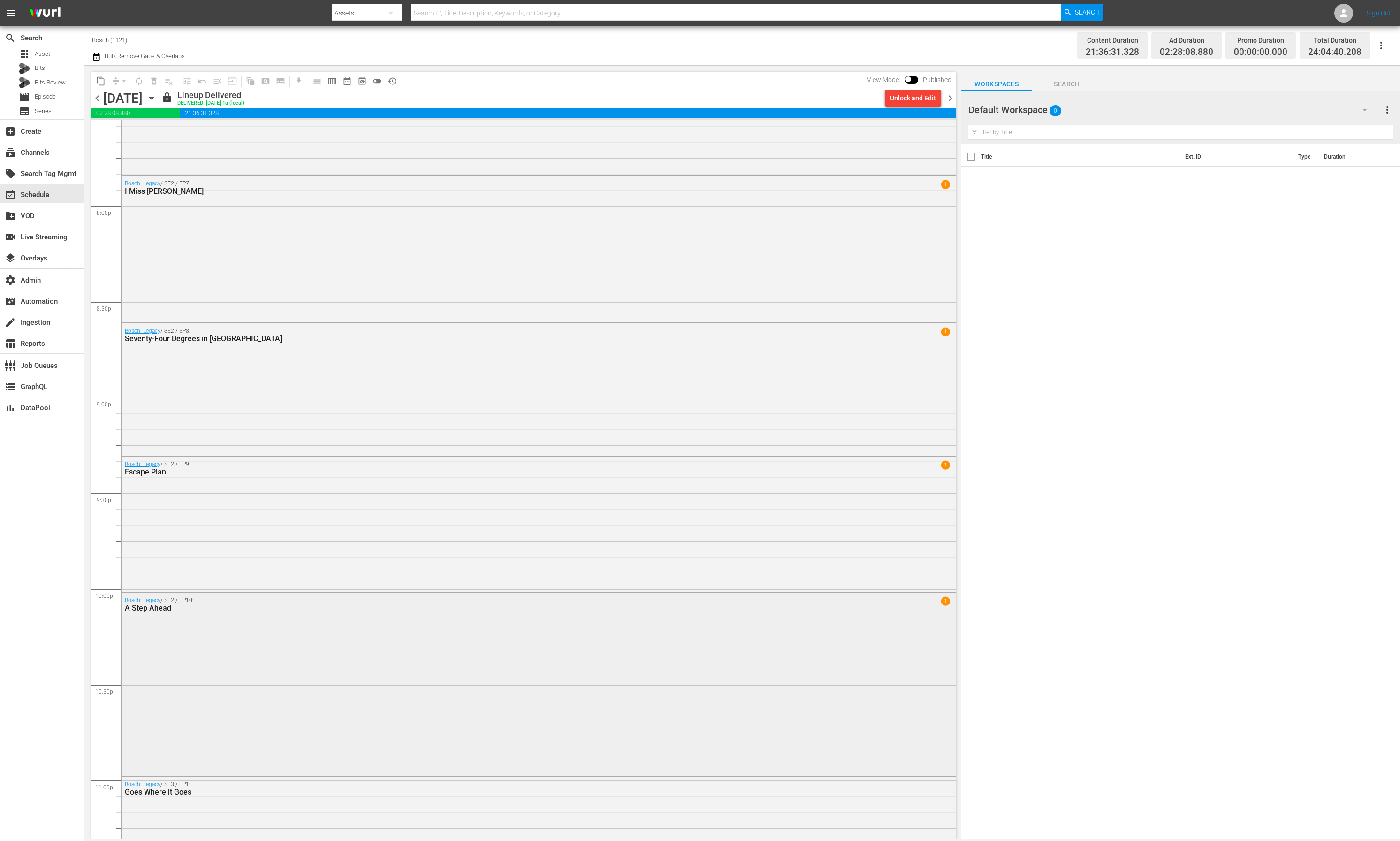
scroll to position [3743, 0]
click at [300, 538] on div "Bosch: Legacy / SE2 / EP9: Escape Plan 1" at bounding box center [539, 522] width 834 height 133
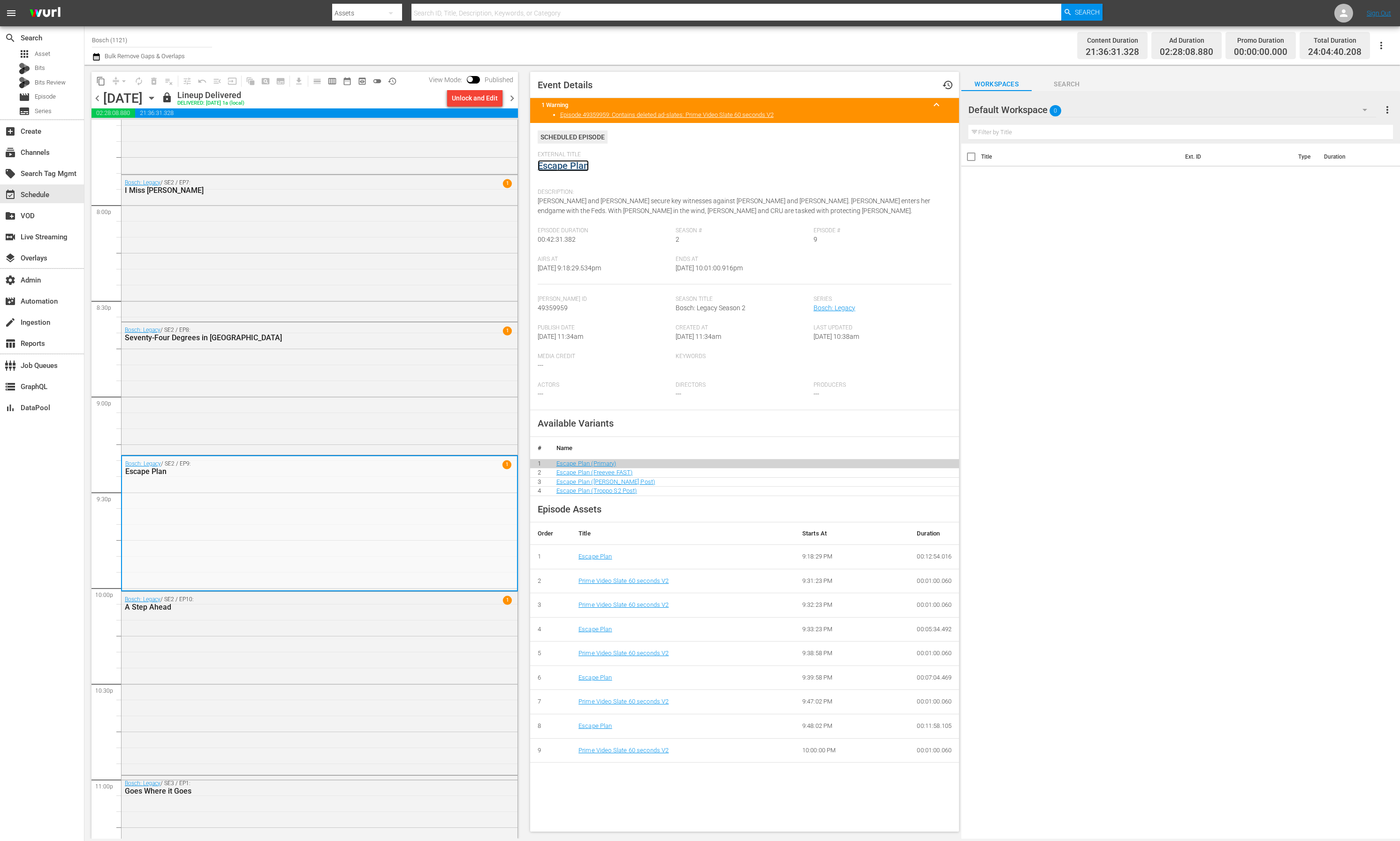
click at [575, 169] on link "Escape Plan" at bounding box center [563, 166] width 51 height 11
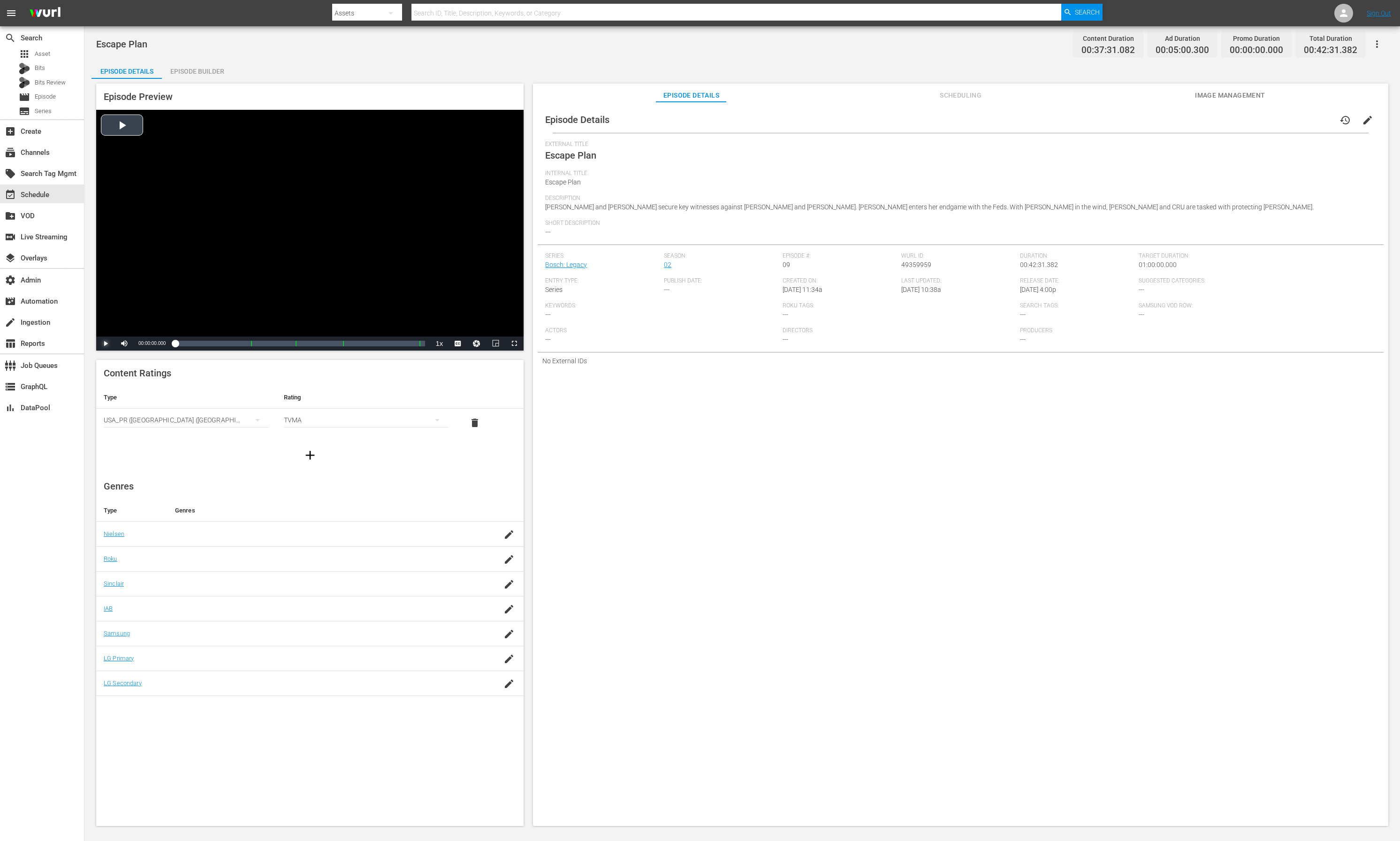
click at [106, 343] on span "Video Player" at bounding box center [106, 343] width 0 height 0
click at [209, 347] on div "Loaded : 0.80% 00:05:44.651 Escape Plan (1/4) 00:00:01.335" at bounding box center [300, 343] width 250 height 9
drag, startPoint x: 234, startPoint y: 346, endPoint x: 251, endPoint y: 345, distance: 17.0
click at [234, 346] on div "Loaded : 16.27% 00:09:58.354 Escape Plan (1/4) 00:05:46.779 Cue Point 1: 00:12:…" at bounding box center [300, 343] width 250 height 9
click at [380, 341] on div "Loaded : 27.21% 00:34:51.846 Escape Plan (4/4) 00:10:08.314 Cue Point 2: 00:20:…" at bounding box center [300, 343] width 250 height 9
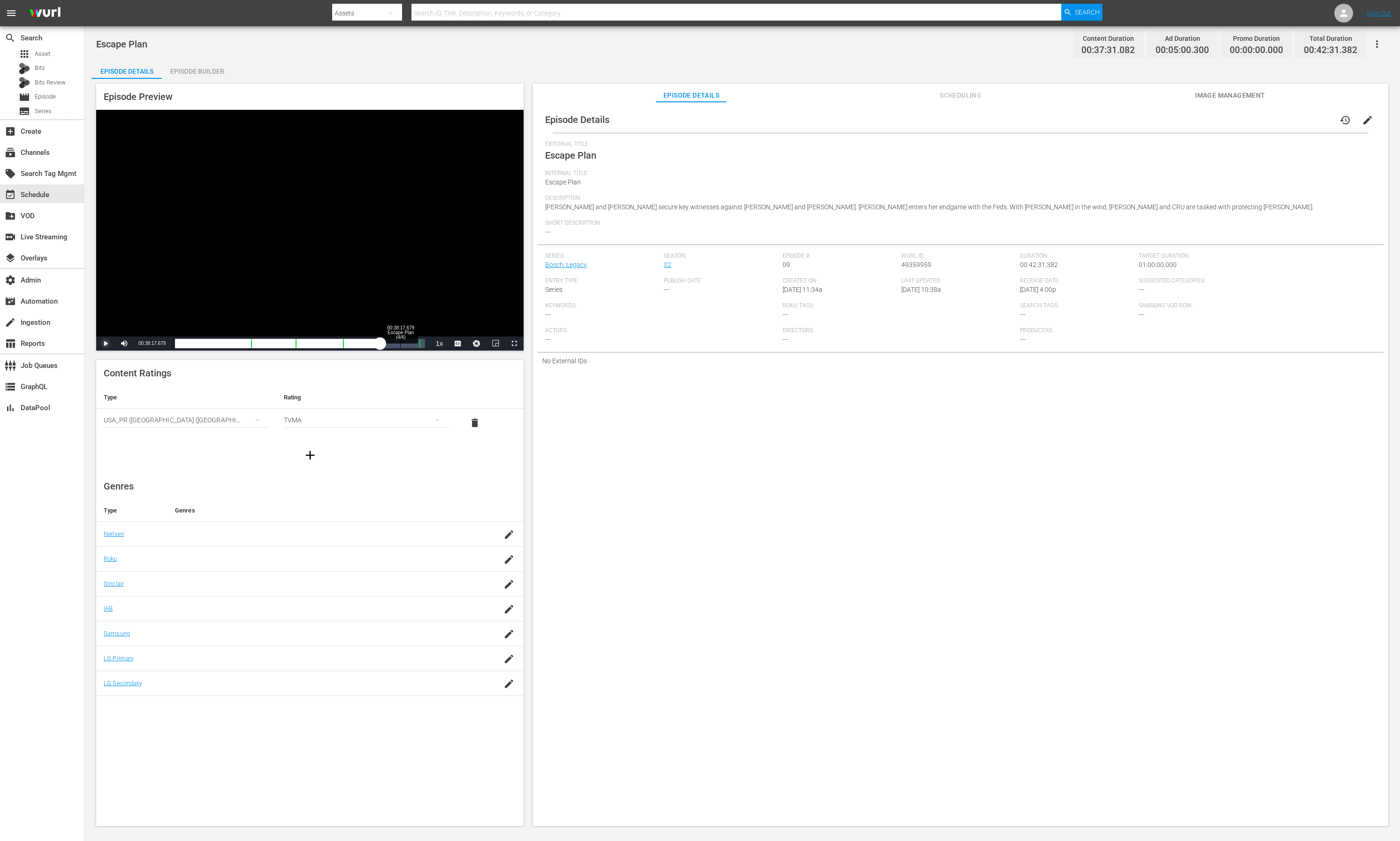
click at [400, 342] on div "Loaded : 82.44% 00:38:17.679 Escape Plan (4/4) 00:30:51.996 Cue Point 2: 00:20:…" at bounding box center [300, 343] width 250 height 9
click at [409, 343] on div "Loaded : 91.77% 00:39:43.842 Escape Plan (4/4) 00:34:17.850 Cue Point 2: 00:20:…" at bounding box center [300, 343] width 250 height 9
click at [374, 343] on div "Loaded : 96.04% 00:33:54.404 Escape Plan (4/4) 00:35:49.083 Cue Point 2: 00:20:…" at bounding box center [300, 343] width 250 height 9
click at [247, 343] on div "Loaded : 82.97% 00:12:07.598 Escape Plan (1/4) 00:30:06.040 Cue Point 1: 00:12:…" at bounding box center [300, 343] width 250 height 9
click at [252, 343] on div "Progress Bar" at bounding box center [252, 343] width 2 height 12
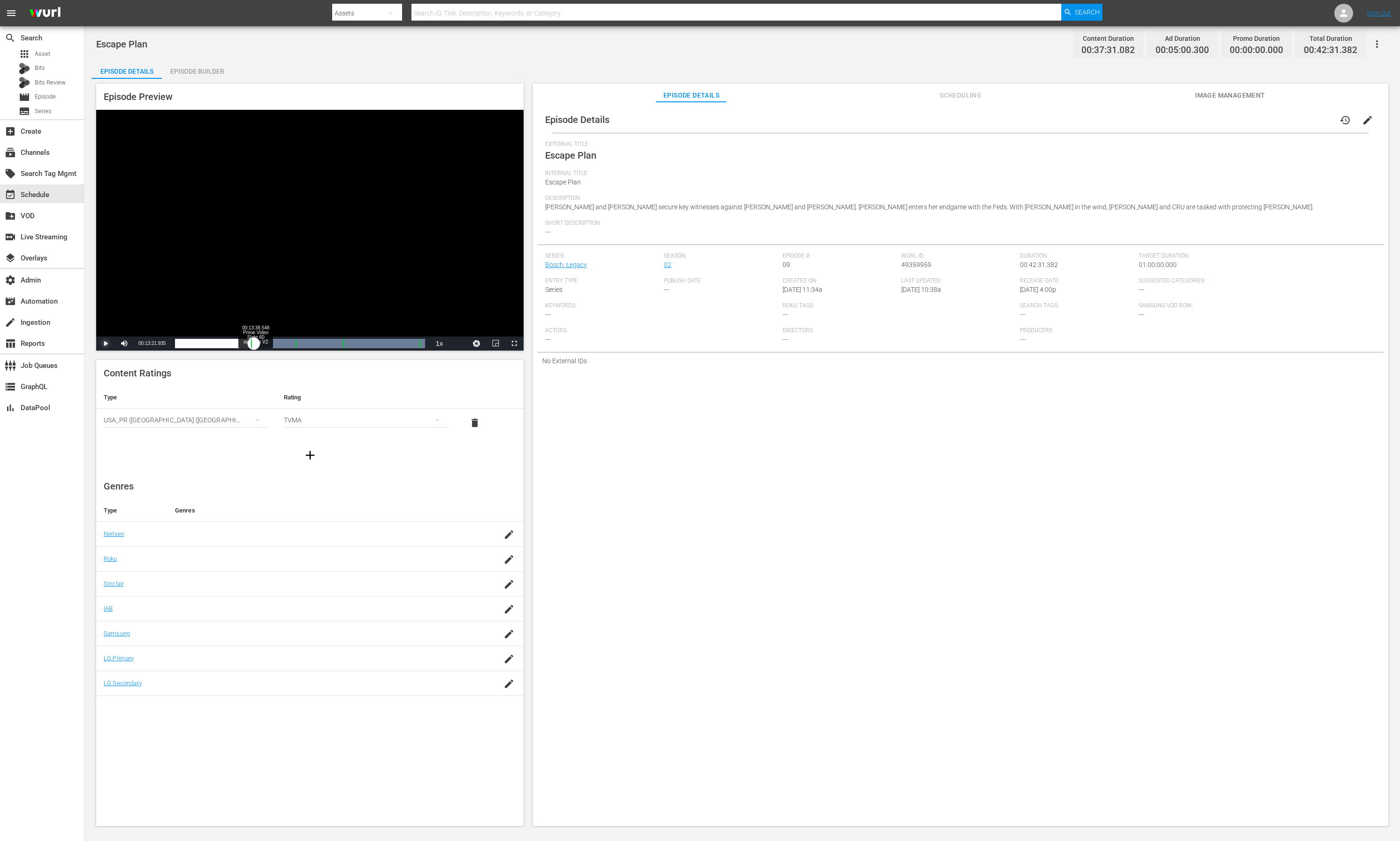
click at [254, 344] on div "00:00:27.928" at bounding box center [214, 343] width 79 height 9
drag, startPoint x: 256, startPoint y: 344, endPoint x: 262, endPoint y: 344, distance: 6.0
click at [256, 344] on div "00:00:54.669" at bounding box center [216, 343] width 82 height 9
click at [262, 344] on div "00:00:52.390" at bounding box center [218, 343] width 87 height 9
click at [262, 344] on div "00:00:56.770" at bounding box center [218, 343] width 87 height 9
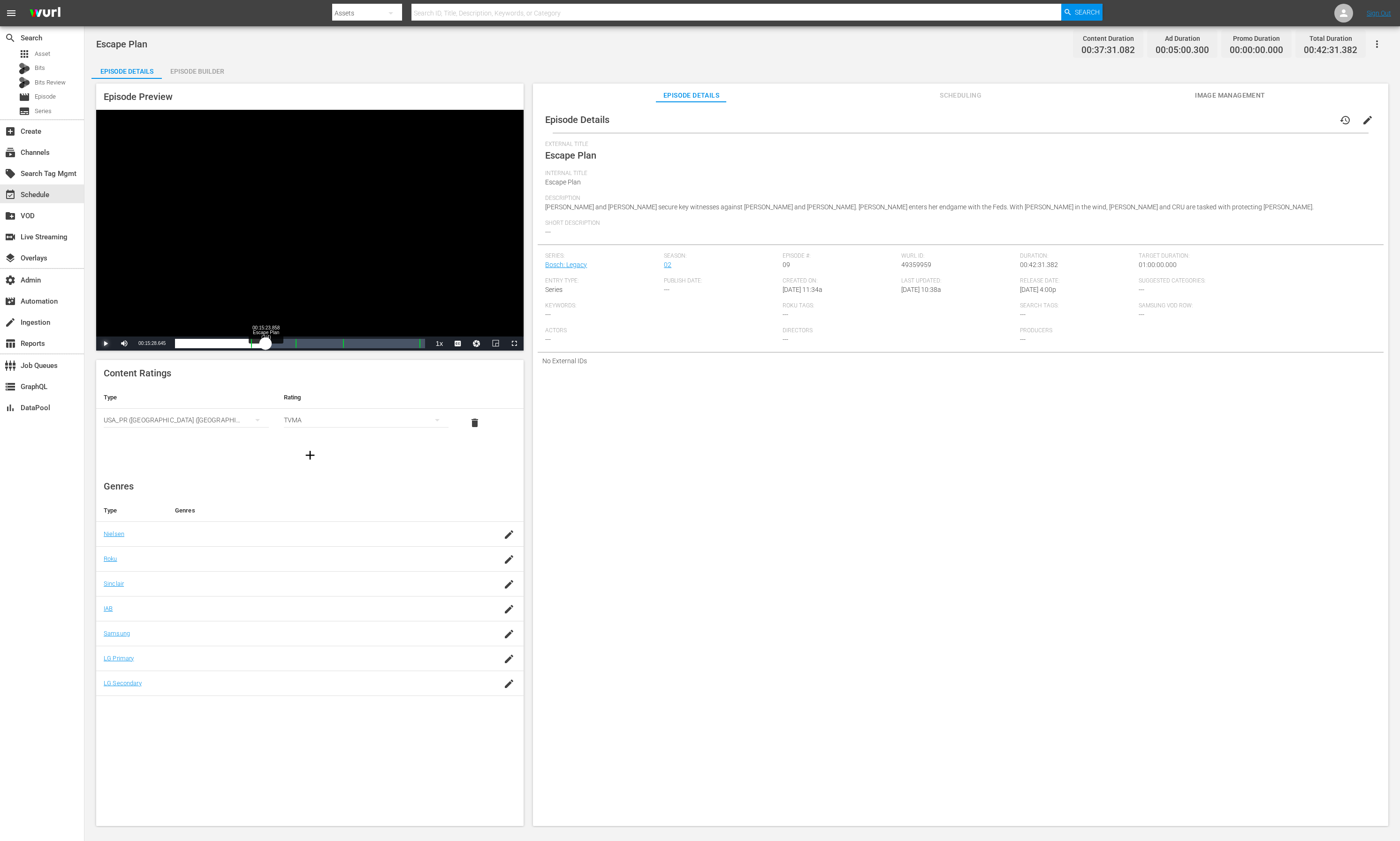
click at [262, 345] on div "00:13:33.783" at bounding box center [220, 343] width 91 height 9
click at [291, 342] on div "Loaded : 38.41% 00:19:42.347 Escape Plan (2/4) 00:13:24.358 Cue Point 1: 00:12:…" at bounding box center [300, 343] width 250 height 9
click at [297, 345] on div "00:18:39.959" at bounding box center [236, 343] width 123 height 9
click at [495, 343] on span "Video Player" at bounding box center [495, 343] width 0 height 0
click at [106, 343] on span "Video Player" at bounding box center [106, 343] width 0 height 0
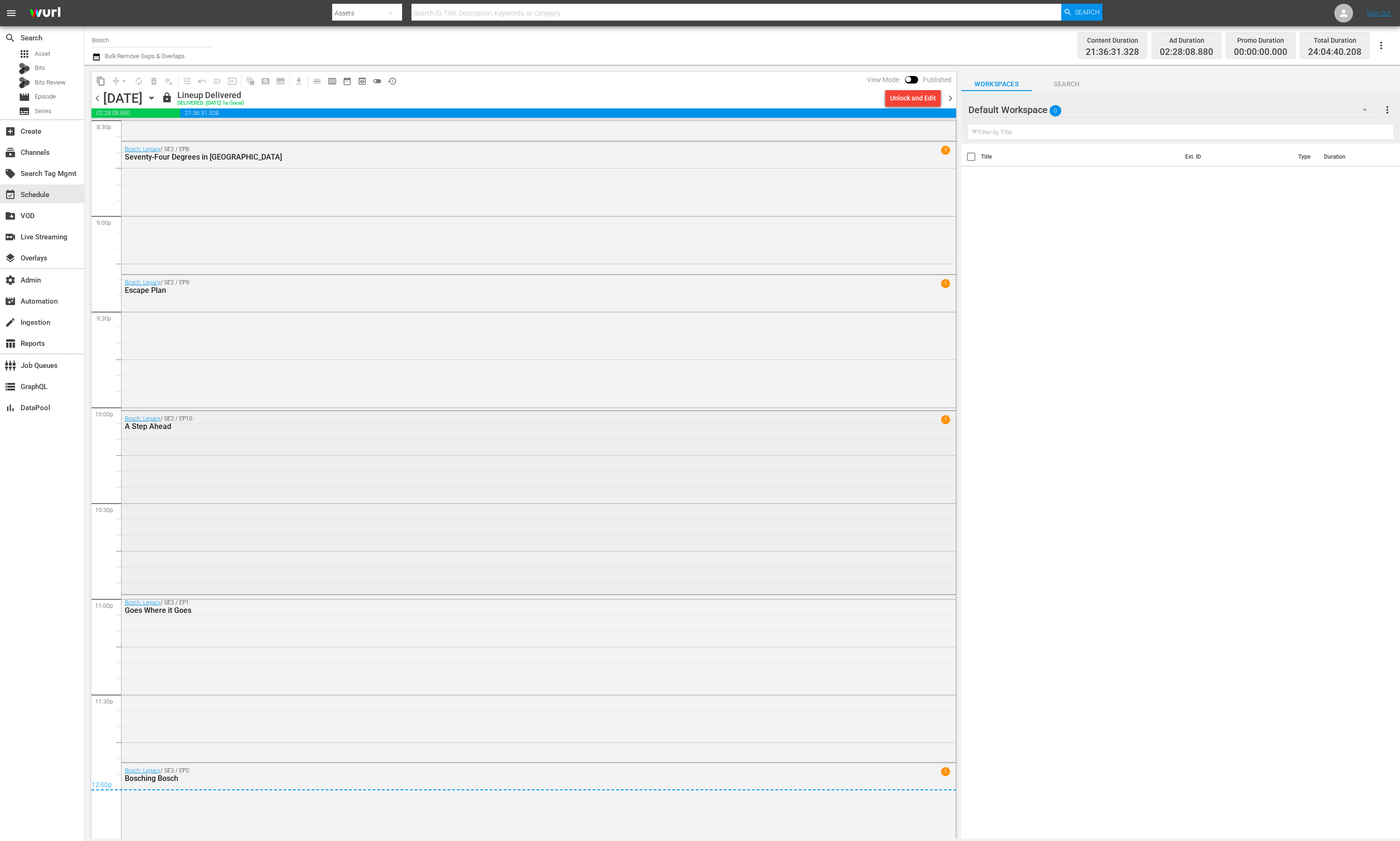
scroll to position [3848, 0]
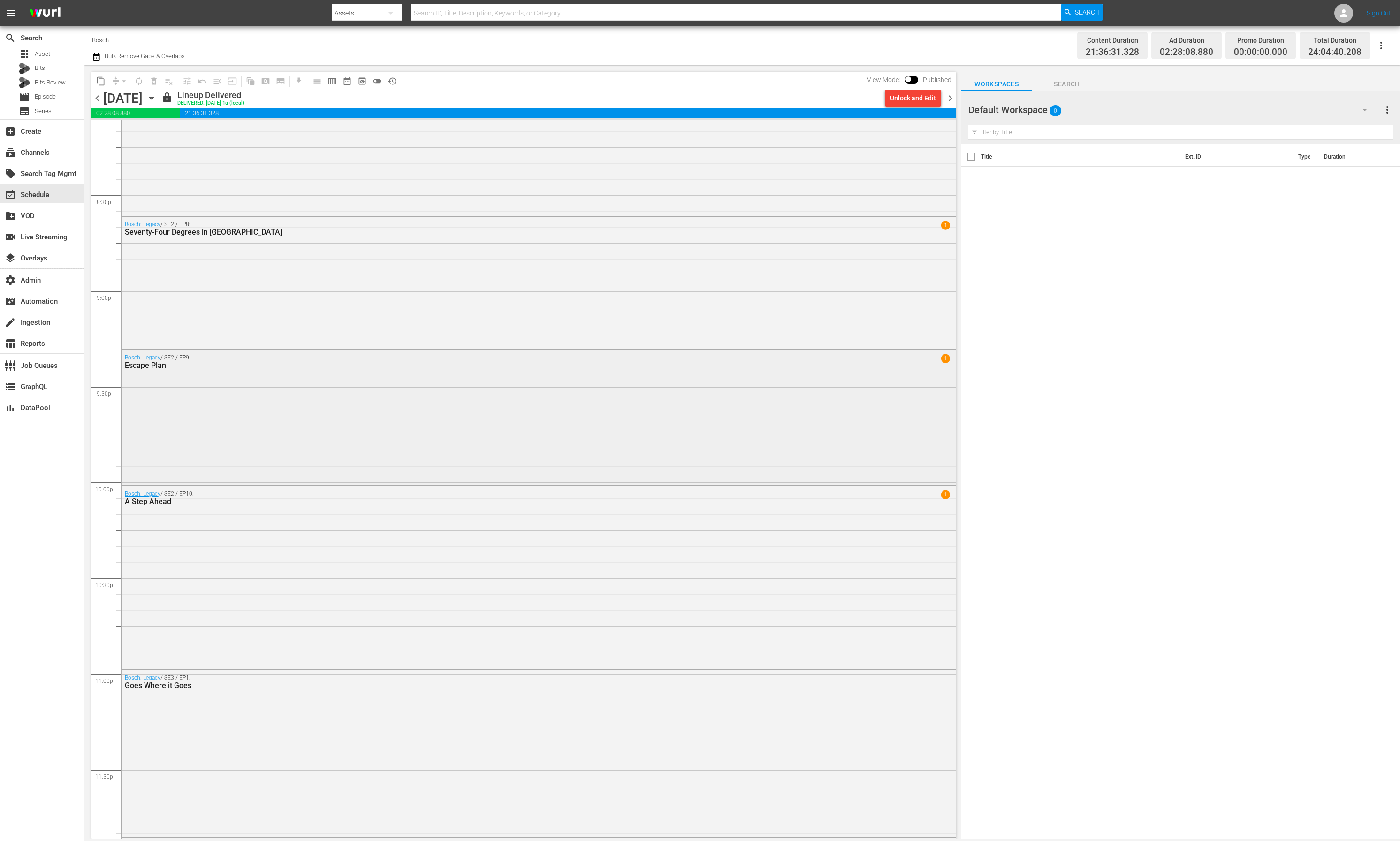
click at [177, 365] on div "Escape Plan" at bounding box center [512, 365] width 775 height 9
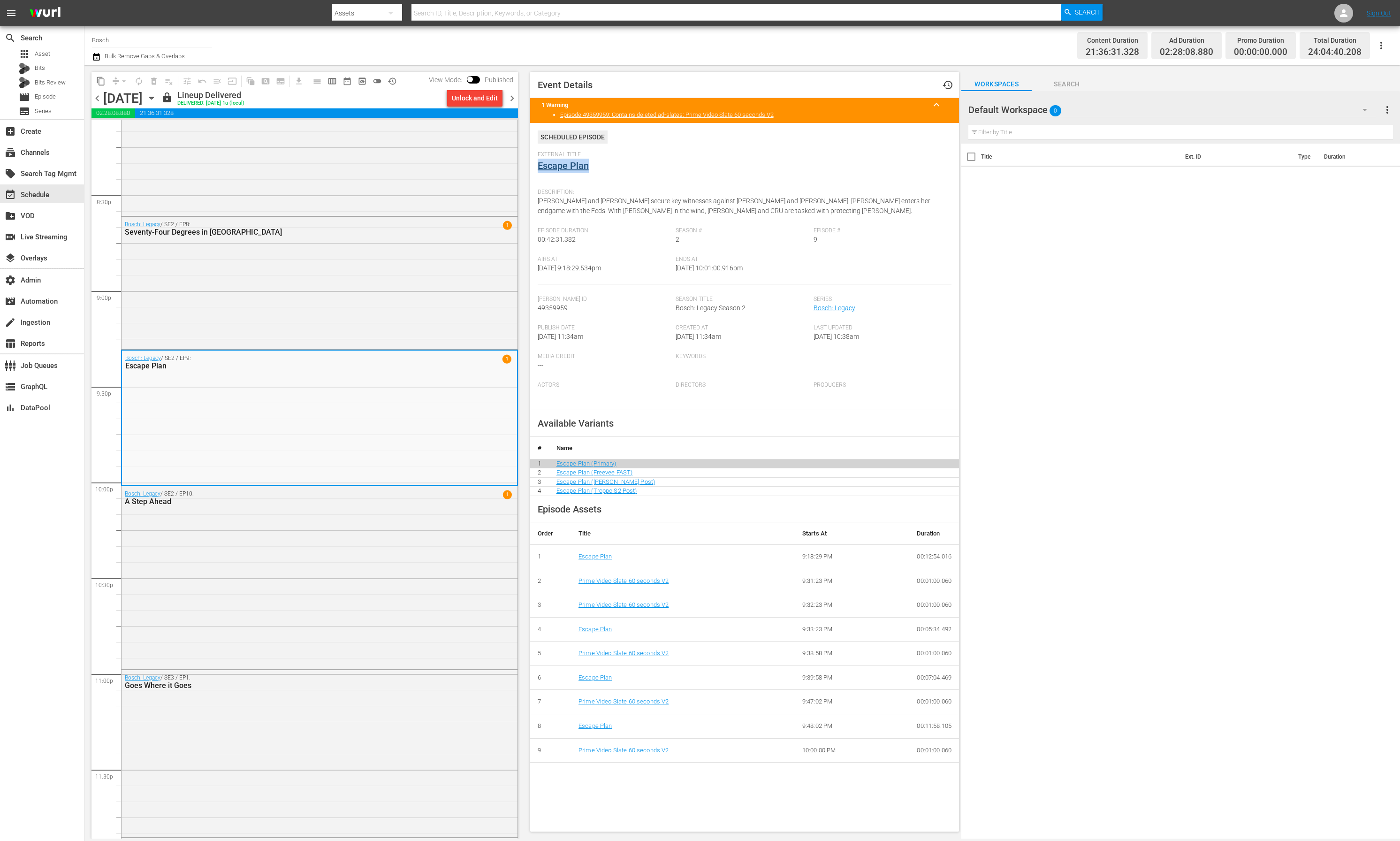
drag, startPoint x: 601, startPoint y: 164, endPoint x: 537, endPoint y: 166, distance: 64.0
click at [538, 166] on div "External Title Escape Plan" at bounding box center [745, 167] width 414 height 33
copy link "Escape Plan"
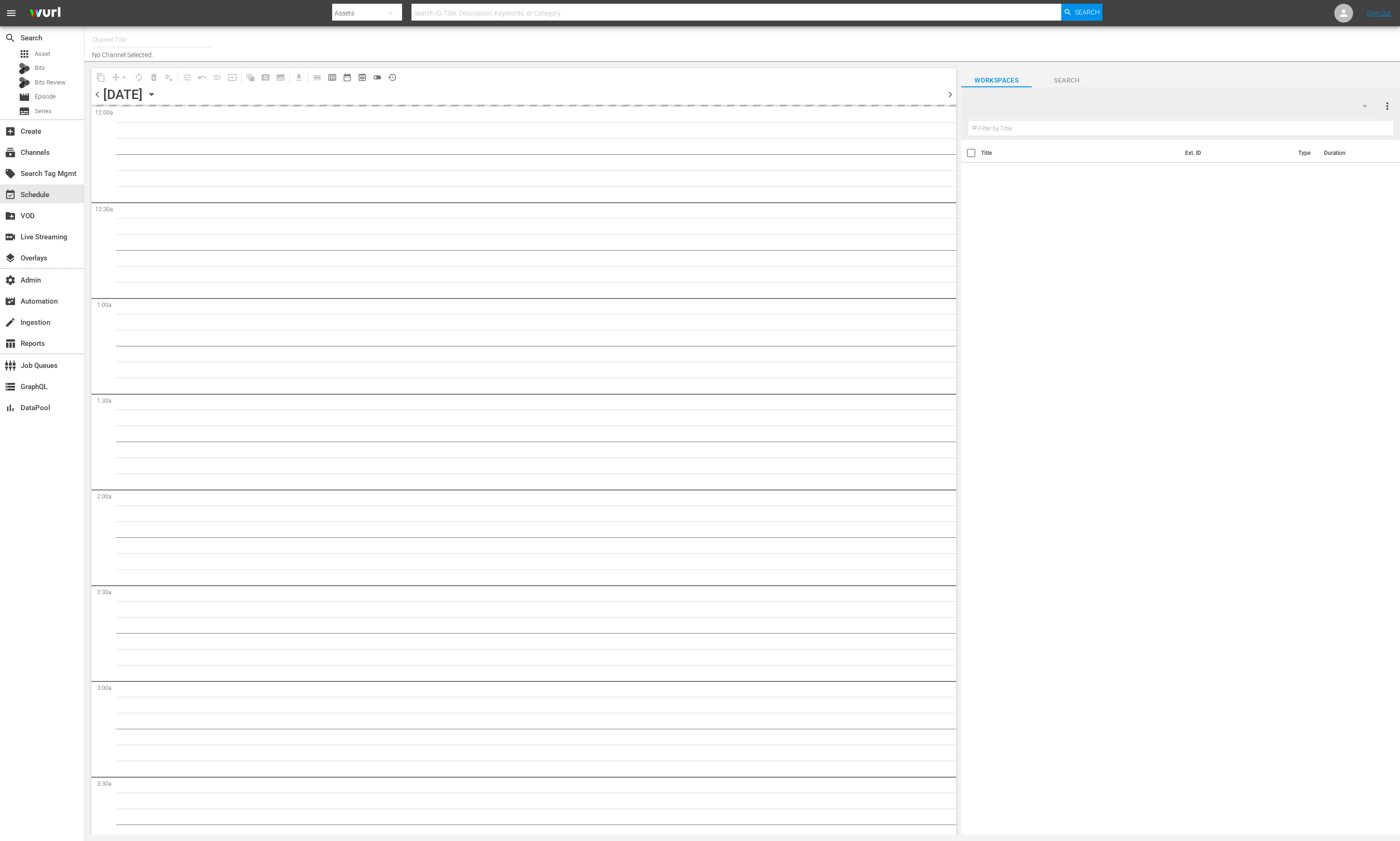
type input "Bosch (1121)"
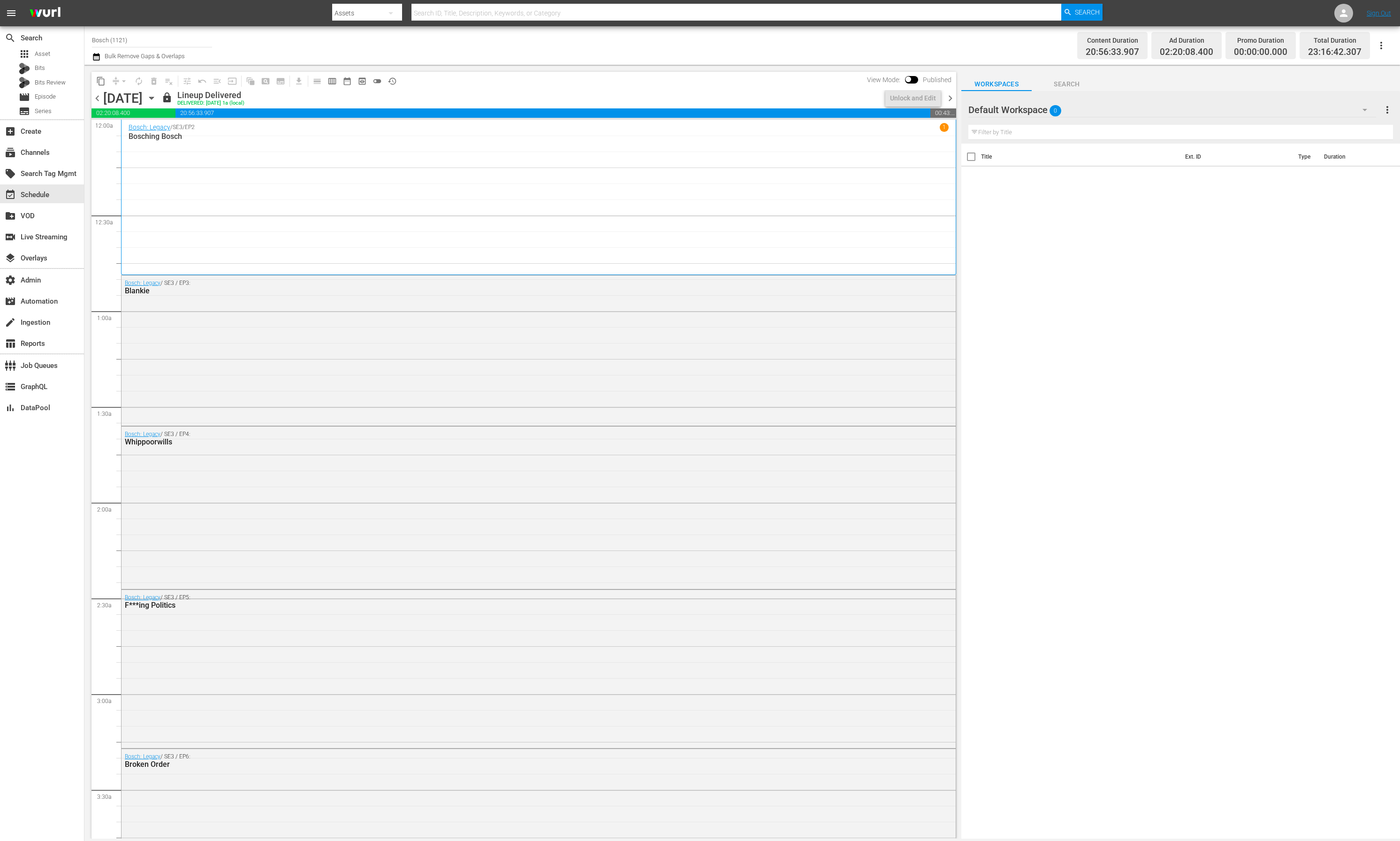
click at [585, 14] on input "text" at bounding box center [736, 13] width 650 height 23
paste input "129602178"
type input "129602178"
click at [1079, 13] on span "Search" at bounding box center [1087, 12] width 25 height 17
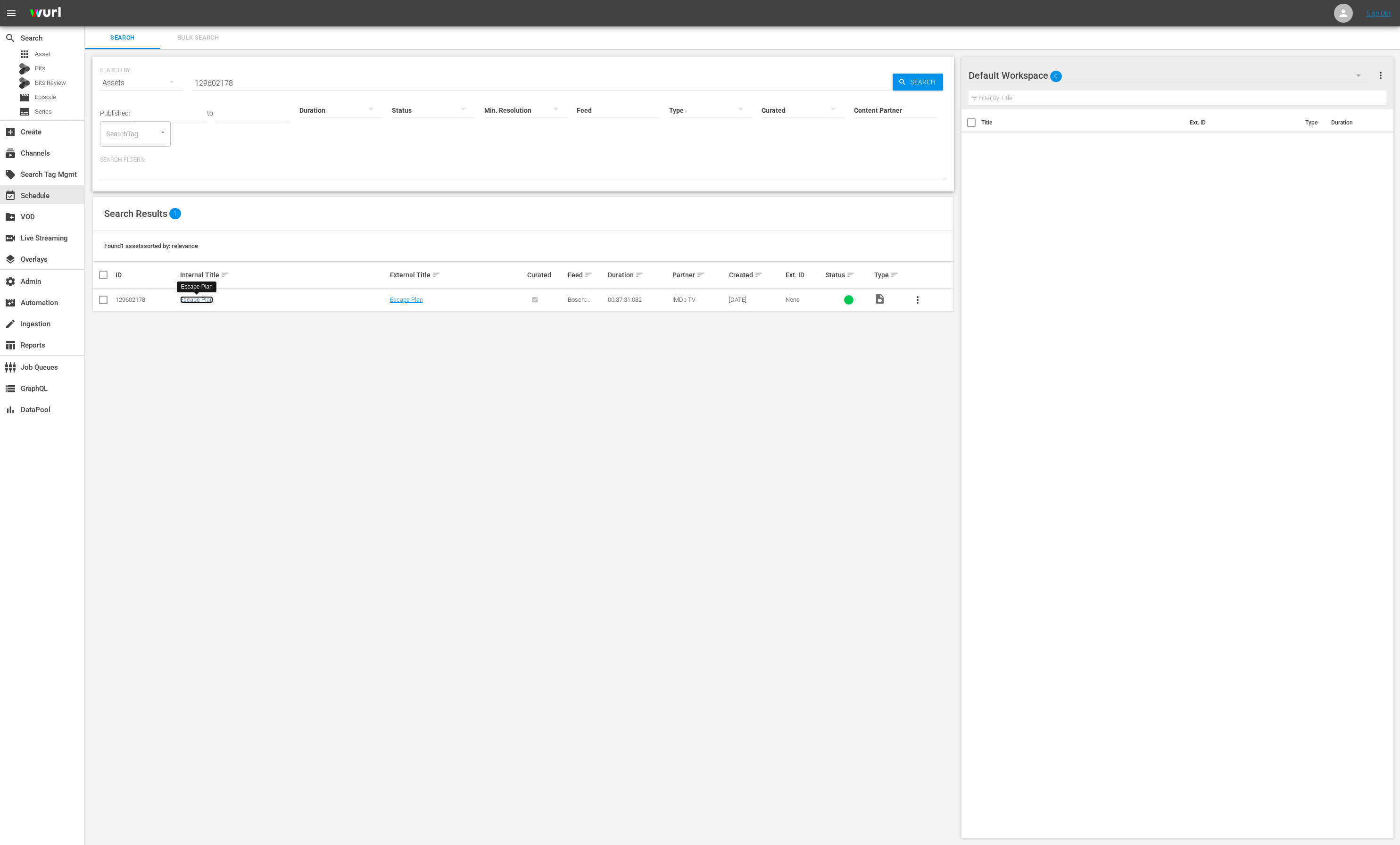
click at [204, 302] on link "Escape Plan" at bounding box center [196, 299] width 33 height 7
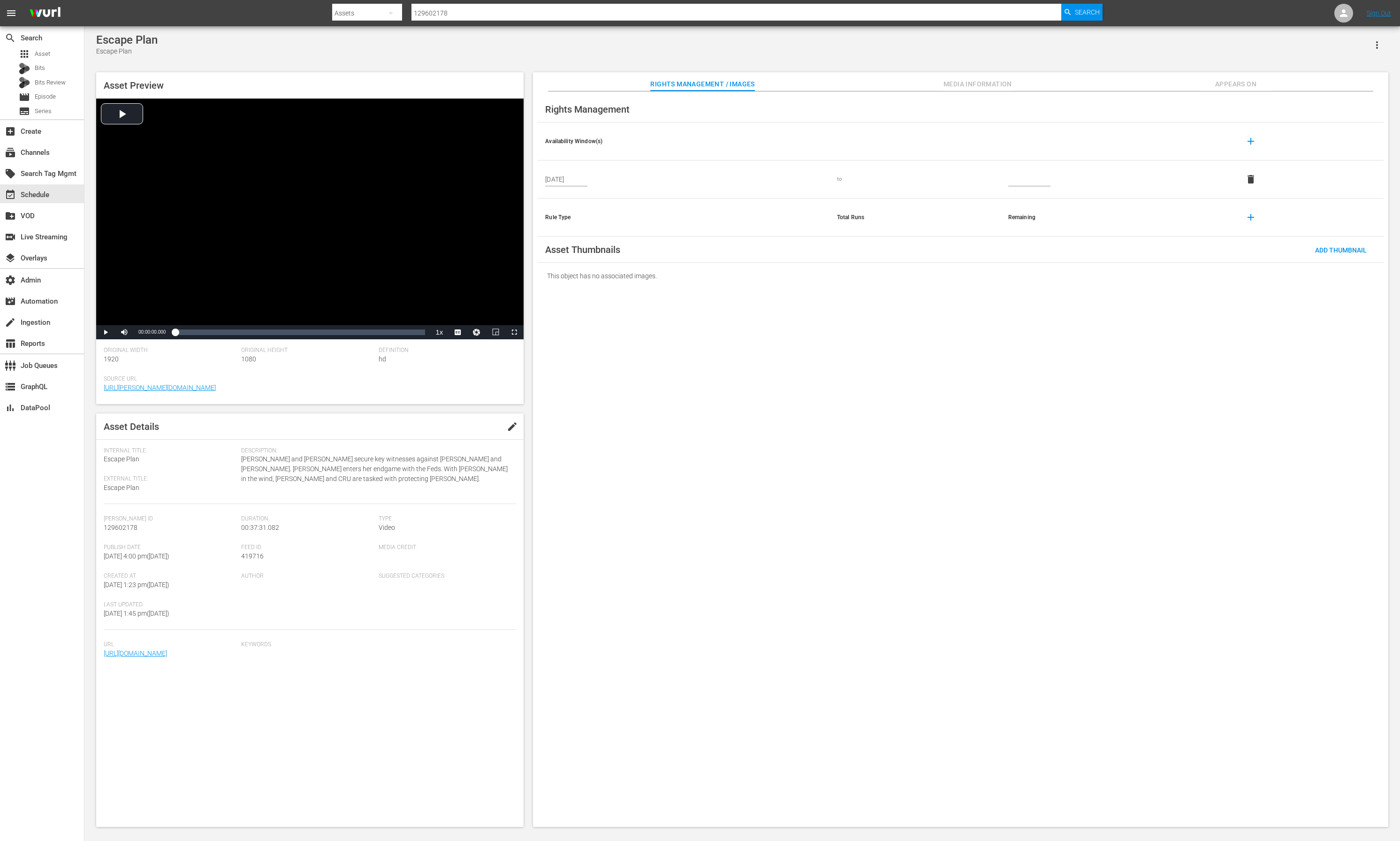
click at [970, 85] on span "Media Information" at bounding box center [977, 85] width 70 height 12
click at [1253, 79] on span "Appears On" at bounding box center [1235, 85] width 70 height 12
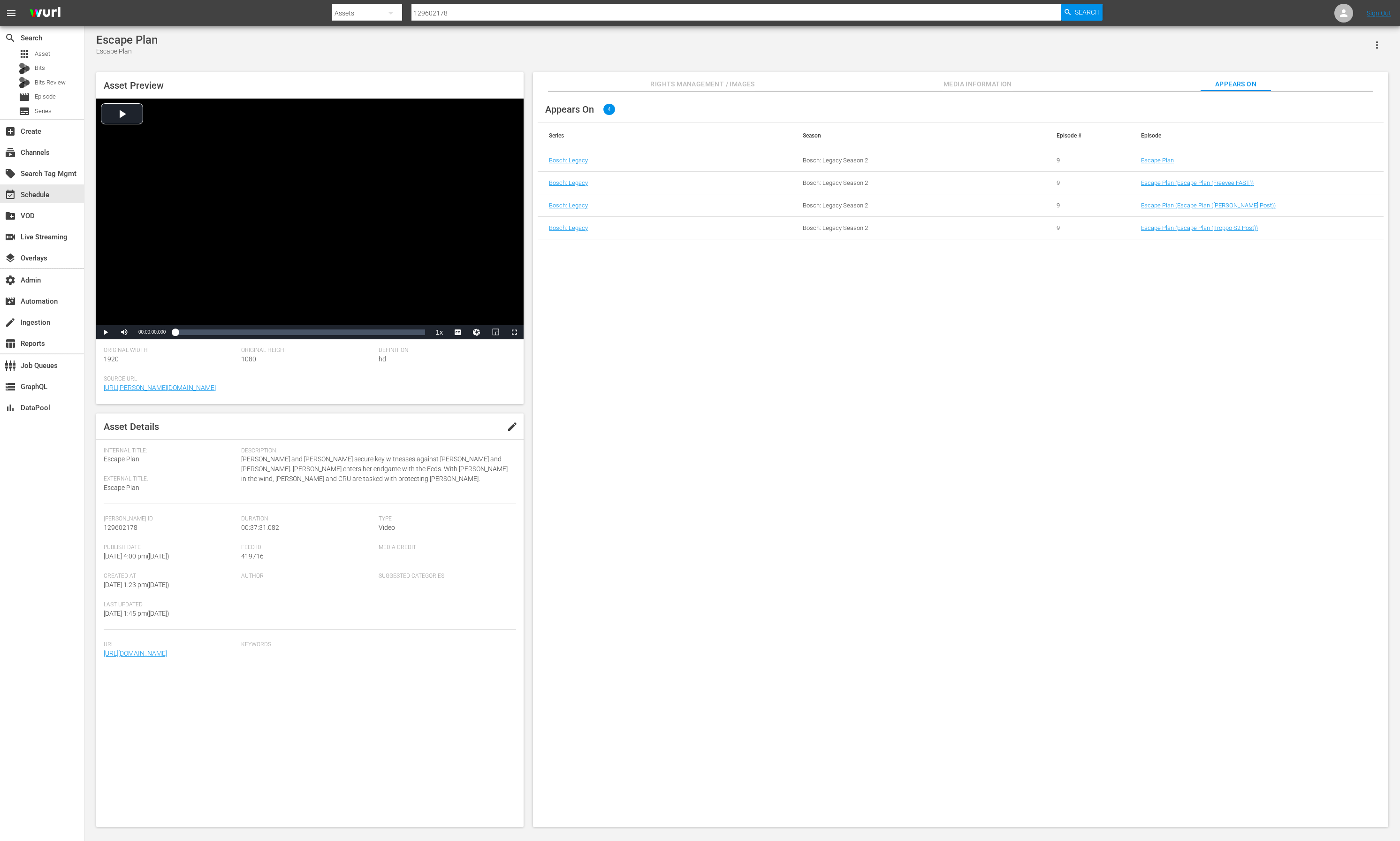
click at [417, 12] on input "129602178" at bounding box center [736, 13] width 650 height 23
click at [418, 12] on input "129602178" at bounding box center [736, 13] width 650 height 23
click at [486, 14] on input "129602178" at bounding box center [736, 13] width 650 height 23
